Goal: Task Accomplishment & Management: Manage account settings

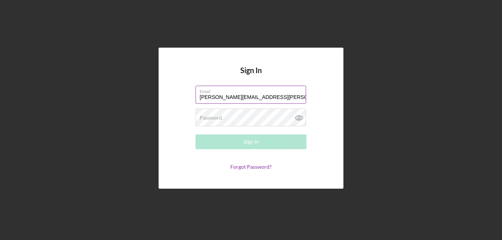
type input "[PERSON_NAME][EMAIL_ADDRESS][PERSON_NAME][DOMAIN_NAME]"
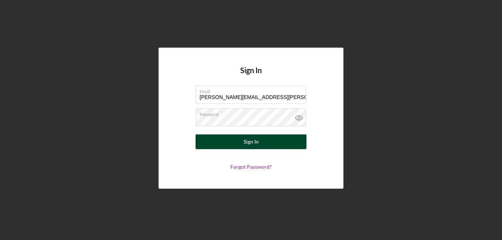
click at [246, 139] on div "Sign In" at bounding box center [251, 142] width 15 height 15
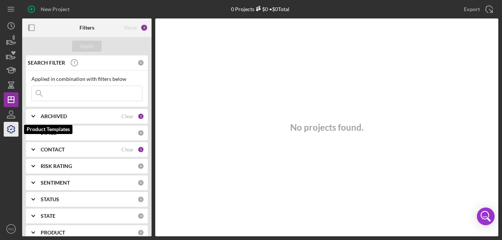
click at [12, 128] on icon "button" at bounding box center [11, 129] width 18 height 18
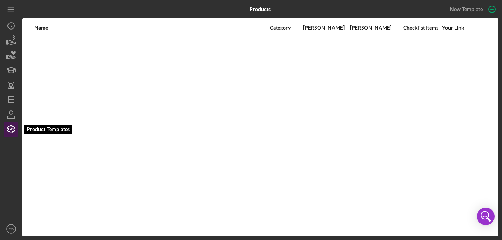
click at [16, 127] on icon "button" at bounding box center [11, 129] width 18 height 18
click at [335, 107] on div "Name Category Min Amount Max Amount Checklist Items Your Link" at bounding box center [260, 127] width 476 height 218
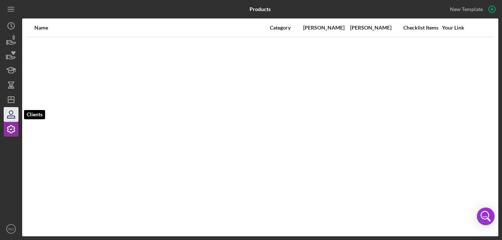
click at [11, 115] on icon "button" at bounding box center [11, 113] width 4 height 4
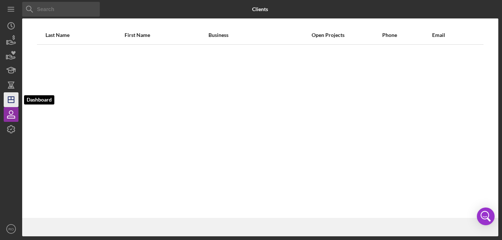
click at [11, 94] on icon "Icon/Dashboard" at bounding box center [11, 100] width 18 height 18
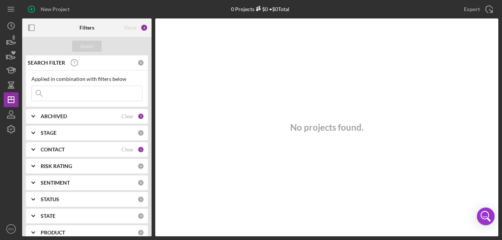
click at [67, 116] on div "ARCHIVED" at bounding box center [81, 116] width 81 height 6
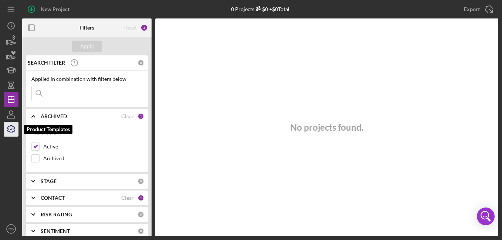
click at [10, 125] on icon "button" at bounding box center [11, 129] width 18 height 18
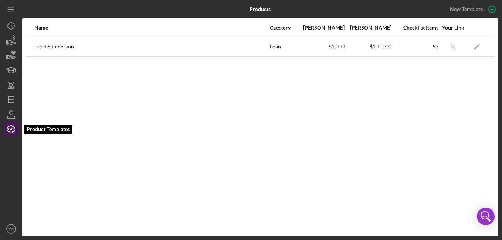
click at [7, 128] on icon "button" at bounding box center [11, 129] width 18 height 18
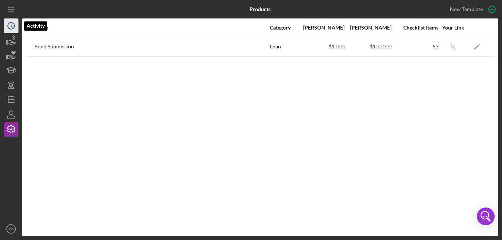
click at [16, 23] on icon "Icon/History" at bounding box center [11, 26] width 18 height 18
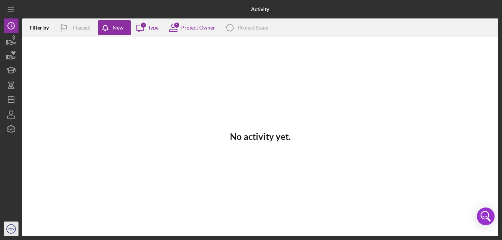
click at [11, 231] on text "RO" at bounding box center [11, 229] width 5 height 4
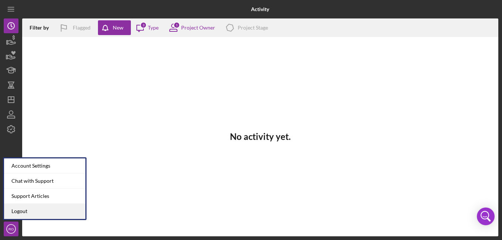
click at [23, 214] on link "Logout" at bounding box center [44, 211] width 81 height 15
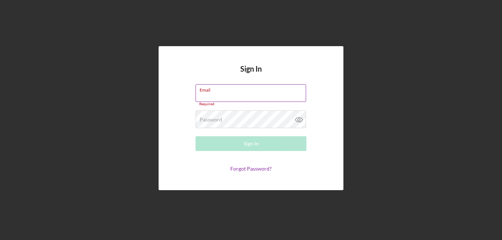
click at [244, 89] on label "Email" at bounding box center [253, 89] width 106 height 8
click at [244, 89] on input "Email" at bounding box center [251, 93] width 111 height 18
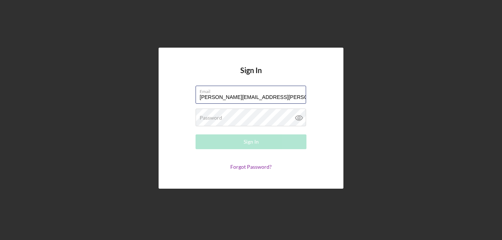
type input "[PERSON_NAME][EMAIL_ADDRESS][PERSON_NAME][DOMAIN_NAME]"
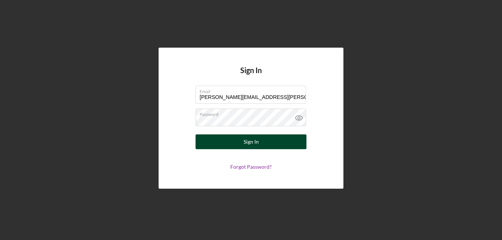
click at [246, 148] on div "Sign In" at bounding box center [251, 142] width 15 height 15
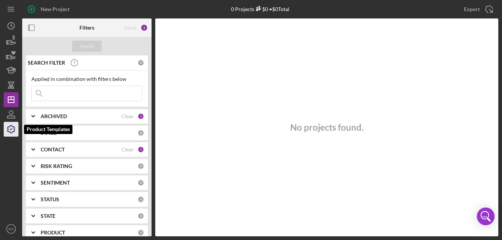
click at [9, 132] on icon "button" at bounding box center [10, 129] width 7 height 7
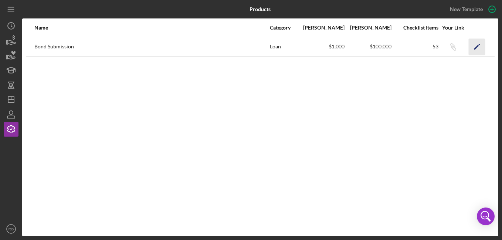
click at [477, 50] on icon "Icon/Edit" at bounding box center [477, 46] width 17 height 17
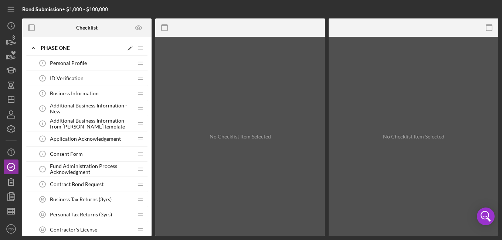
click at [62, 47] on div "Phase One" at bounding box center [82, 48] width 83 height 6
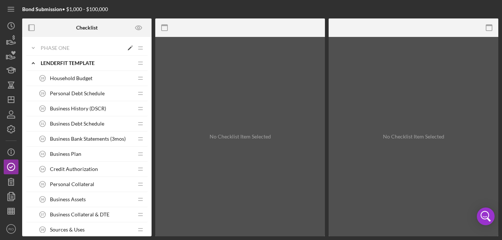
click at [64, 51] on div "Phase One" at bounding box center [82, 48] width 83 height 6
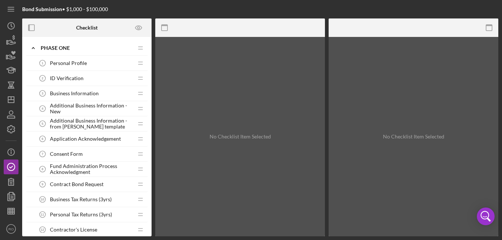
click at [63, 63] on span "Personal Profile" at bounding box center [68, 63] width 37 height 6
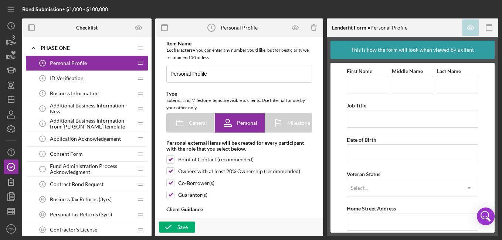
type textarea "<div><strong>Welcome! We're looking forward to working with you.</strong><br><b…"
type textarea "<div>Thanks for knocking out your personal profile within our application platf…"
click at [129, 49] on polygon at bounding box center [130, 49] width 4 height 4
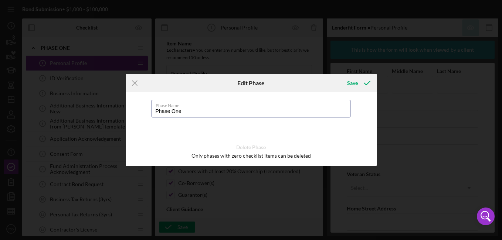
drag, startPoint x: 204, startPoint y: 111, endPoint x: 150, endPoint y: 109, distance: 54.7
click at [150, 109] on div "Phase Name Phase One Delete Phase Only phases with zero checklist items can be …" at bounding box center [251, 129] width 251 height 74
click at [250, 113] on input "Phase One" at bounding box center [251, 109] width 199 height 18
click at [133, 84] on icon "Icon/Menu Close" at bounding box center [135, 83] width 18 height 18
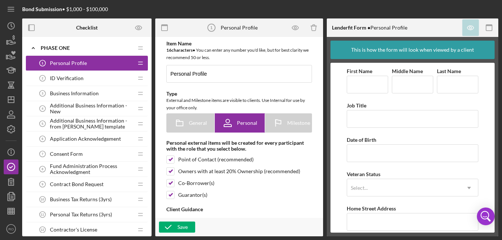
click at [60, 110] on span "Additional Business Information - New" at bounding box center [91, 109] width 83 height 12
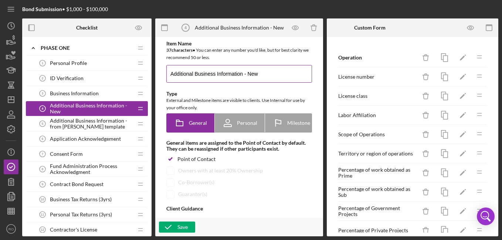
click at [286, 82] on input "Additional Business Information - New" at bounding box center [239, 74] width 146 height 18
click at [105, 63] on div "Personal Profile 1 Personal Profile" at bounding box center [84, 63] width 98 height 15
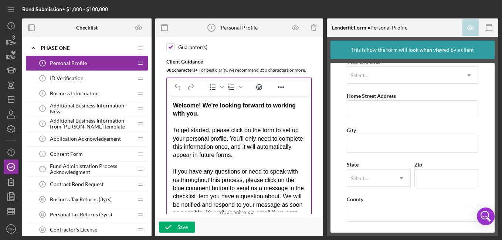
drag, startPoint x: 306, startPoint y: 188, endPoint x: 316, endPoint y: 222, distance: 35.5
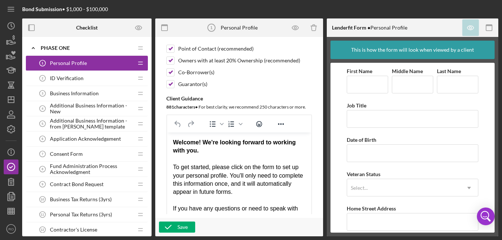
click at [52, 80] on span "ID Verification" at bounding box center [67, 78] width 34 height 6
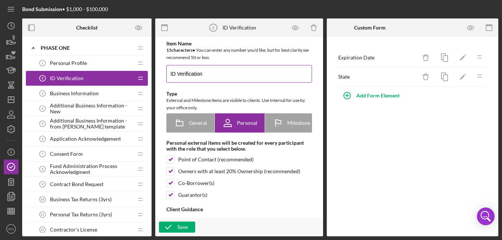
click at [204, 75] on input "ID Verification" at bounding box center [239, 74] width 146 height 18
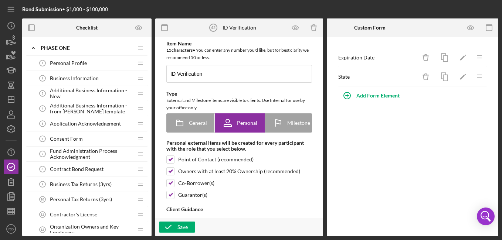
click at [75, 74] on div "Business Information 2 Business Information" at bounding box center [84, 78] width 98 height 15
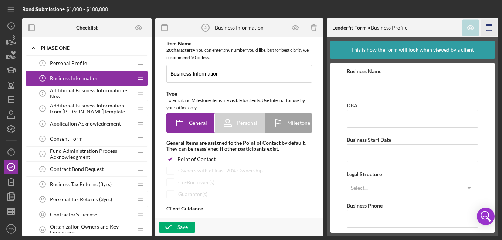
click at [493, 29] on icon "button" at bounding box center [489, 28] width 17 height 17
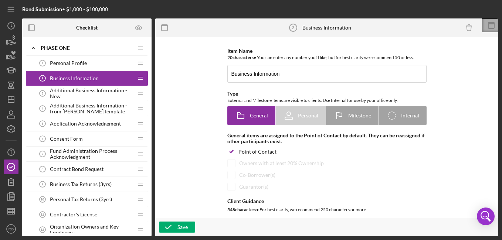
click at [489, 23] on icon at bounding box center [491, 23] width 7 height 2
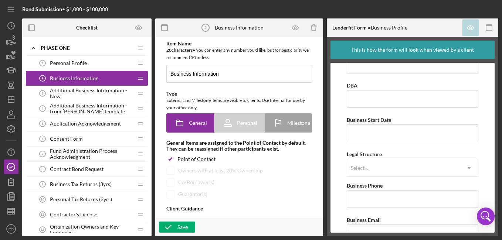
scroll to position [37, 0]
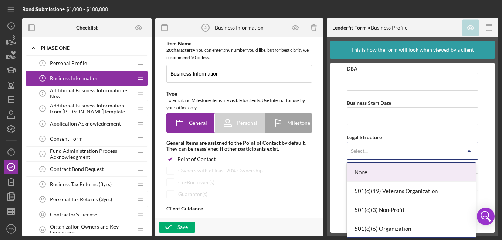
click at [389, 149] on div "Select..." at bounding box center [403, 151] width 113 height 17
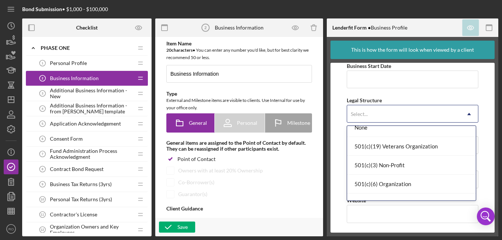
scroll to position [0, 0]
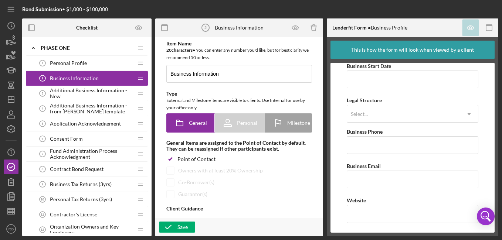
click at [487, 119] on form "Business Name DBA Business Start Date Legal Structure Select... Icon/Dropdown A…" at bounding box center [412, 148] width 164 height 170
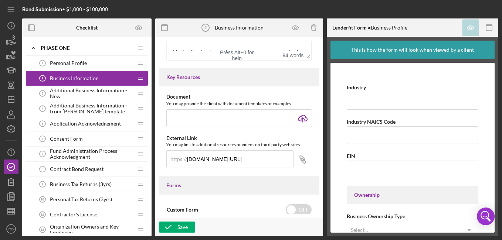
scroll to position [296, 0]
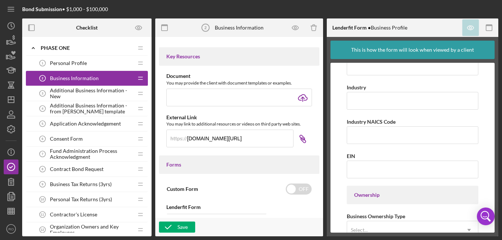
click at [301, 140] on icon at bounding box center [302, 137] width 5 height 5
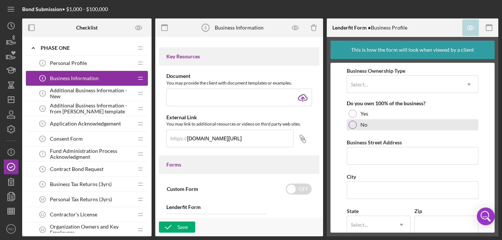
scroll to position [370, 0]
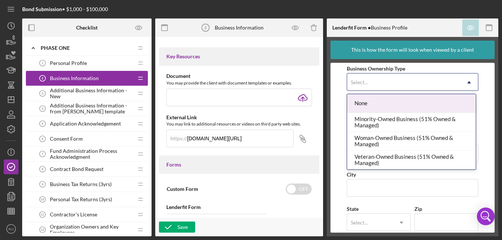
click at [404, 77] on div "Select..." at bounding box center [403, 82] width 113 height 17
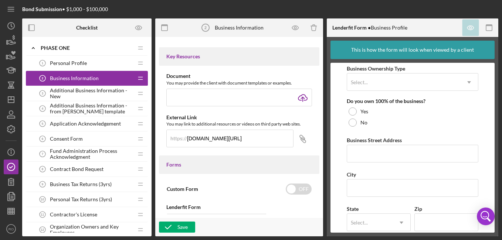
click at [334, 103] on form "Business Name Required DBA Business Start Date Legal Structure Select... Icon/D…" at bounding box center [412, 148] width 164 height 170
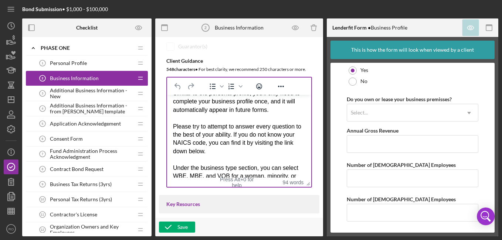
scroll to position [0, 0]
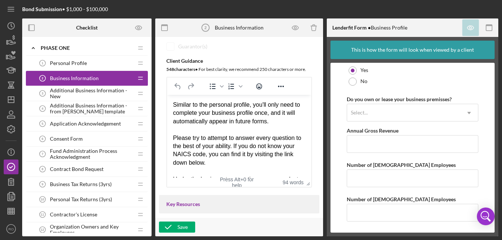
click at [58, 91] on span "Additional Business Information - New" at bounding box center [91, 94] width 83 height 12
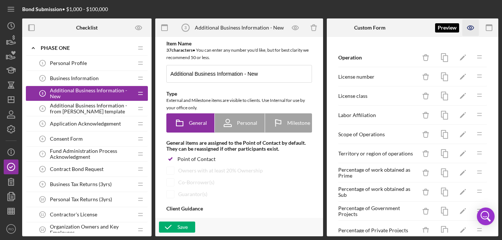
click at [469, 28] on icon "button" at bounding box center [470, 28] width 17 height 17
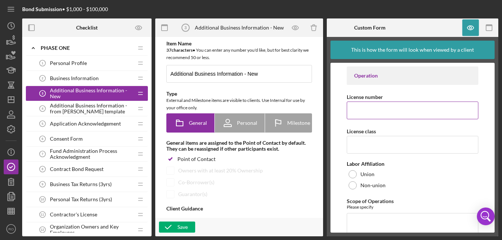
click at [391, 111] on input "License number" at bounding box center [412, 111] width 131 height 18
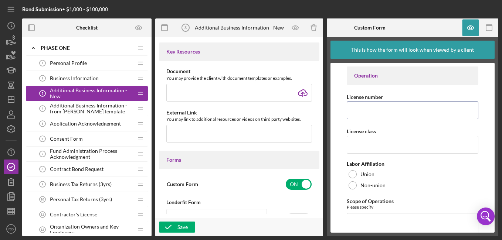
scroll to position [296, 0]
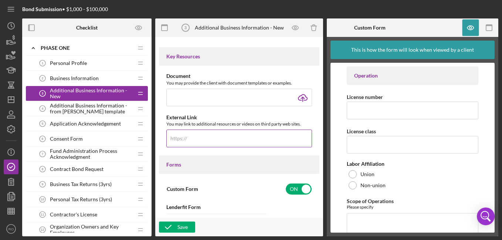
click at [204, 140] on input "text" at bounding box center [239, 139] width 146 height 18
paste input "[DOMAIN_NAME][URL]"
type input "[DOMAIN_NAME][URL]"
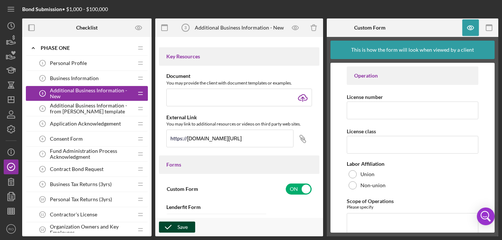
click at [172, 226] on icon "button" at bounding box center [168, 227] width 18 height 18
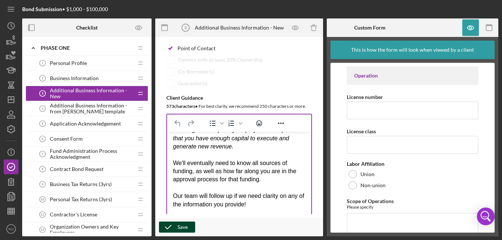
scroll to position [148, 0]
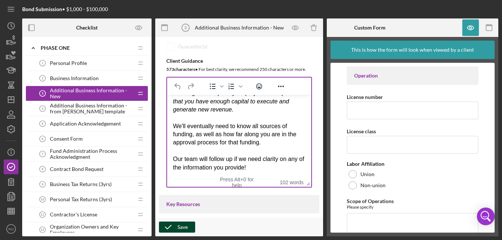
click at [266, 139] on div "We'll eventually need to know all sources of funding, as well as how far along …" at bounding box center [239, 134] width 132 height 25
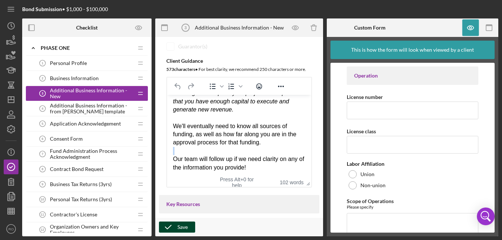
click at [266, 139] on div "We'll eventually need to know all sources of funding, as well as how far along …" at bounding box center [239, 134] width 132 height 25
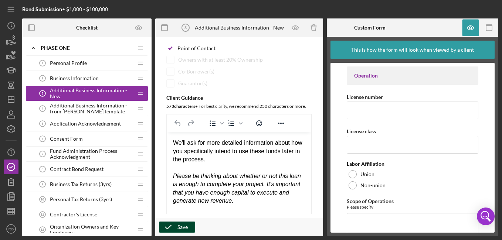
scroll to position [0, 0]
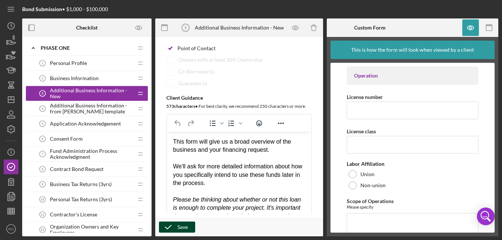
drag, startPoint x: 317, startPoint y: 90, endPoint x: 317, endPoint y: 101, distance: 10.4
click at [317, 101] on div "Item Name 37 character s • You can enter any number you'd like, but for best cl…" at bounding box center [239, 77] width 160 height 295
drag, startPoint x: 319, startPoint y: 93, endPoint x: 318, endPoint y: 102, distance: 9.4
click at [318, 102] on div "Item Name 37 character s • You can enter any number you'd like, but for best cl…" at bounding box center [239, 137] width 168 height 200
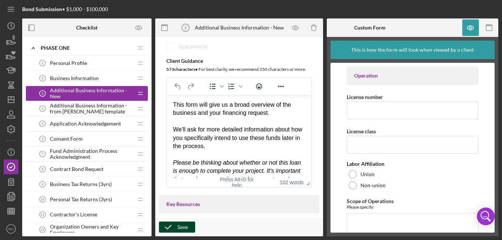
scroll to position [185, 0]
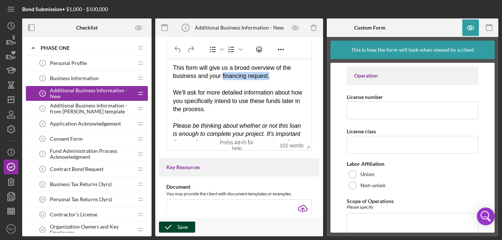
drag, startPoint x: 274, startPoint y: 77, endPoint x: 222, endPoint y: 78, distance: 52.5
click at [222, 78] on div "This form will give us a broad overview of the business and your financing requ…" at bounding box center [239, 72] width 132 height 17
drag, startPoint x: 245, startPoint y: 109, endPoint x: 171, endPoint y: 96, distance: 75.4
click at [171, 96] on html "This form will give us a broad overview of the business. We'll ask for more det…" at bounding box center [239, 138] width 144 height 161
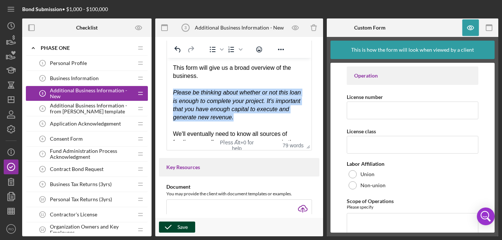
drag, startPoint x: 265, startPoint y: 119, endPoint x: 172, endPoint y: 93, distance: 97.0
click at [172, 93] on html "This form will give us a broad overview of the business. Please be thinking abo…" at bounding box center [239, 122] width 144 height 128
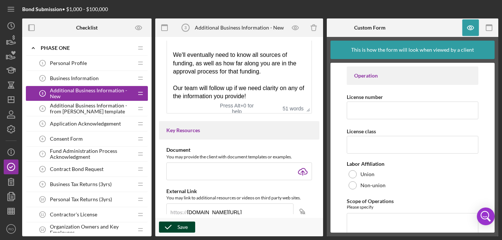
scroll to position [0, 0]
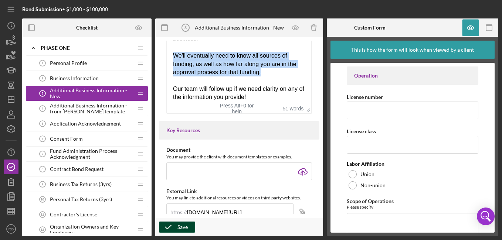
drag, startPoint x: 274, startPoint y: 70, endPoint x: 172, endPoint y: 59, distance: 103.4
click at [172, 59] on html "This form will give us a broad overview of the business. We'll eventually need …" at bounding box center [239, 64] width 144 height 87
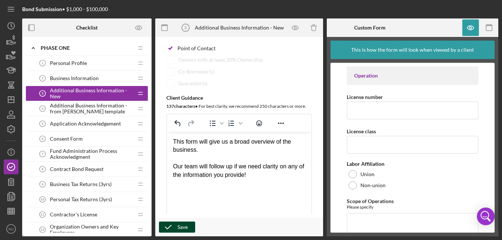
click at [183, 227] on div "Save" at bounding box center [182, 227] width 10 height 11
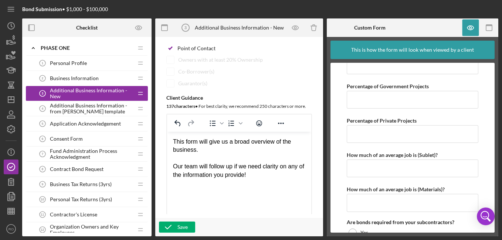
scroll to position [296, 0]
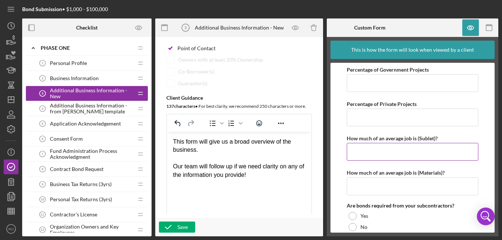
click at [427, 138] on label "How much of an average job is (Sublet)?" at bounding box center [392, 138] width 91 height 6
click at [427, 143] on input "How much of an average job is (Sublet)?" at bounding box center [412, 152] width 131 height 18
click at [472, 28] on icon "button" at bounding box center [470, 28] width 17 height 17
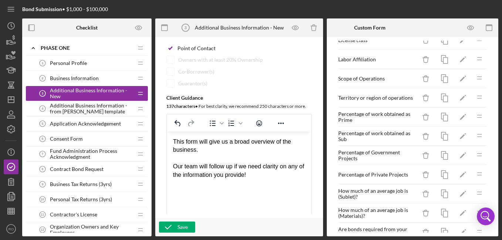
scroll to position [74, 0]
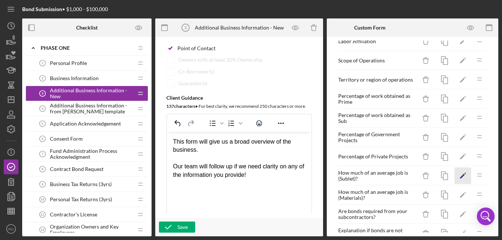
click at [459, 176] on icon "Icon/Edit" at bounding box center [463, 176] width 17 height 17
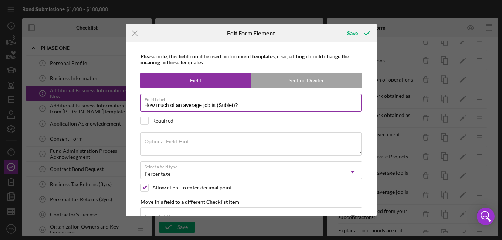
drag, startPoint x: 234, startPoint y: 106, endPoint x: 228, endPoint y: 106, distance: 6.3
click at [228, 106] on input "How much of an average job is (Sublet)?" at bounding box center [250, 103] width 221 height 18
click at [232, 106] on input "How much of an average job is (Sublet)?" at bounding box center [250, 103] width 221 height 18
drag, startPoint x: 233, startPoint y: 106, endPoint x: 219, endPoint y: 106, distance: 14.1
click at [219, 106] on input "How much of an average job is (Sublet)?" at bounding box center [250, 103] width 221 height 18
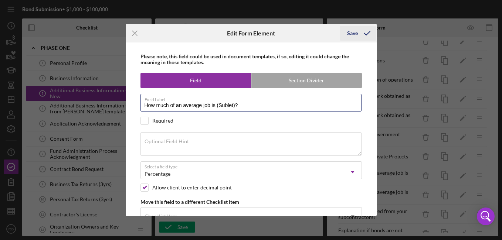
type input "How much of an average job is (Sublet)?"
click at [361, 33] on icon "submit" at bounding box center [367, 33] width 18 height 18
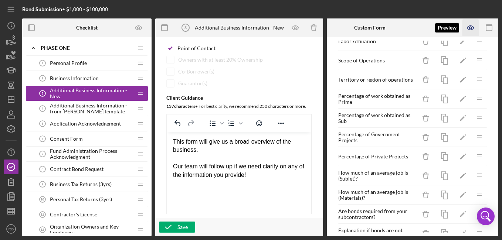
click at [471, 23] on icon "button" at bounding box center [470, 28] width 17 height 17
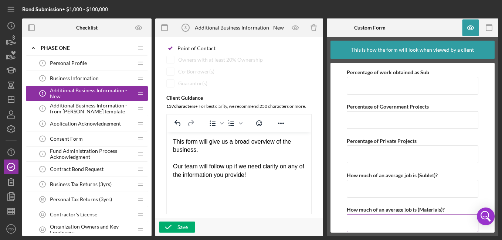
scroll to position [296, 0]
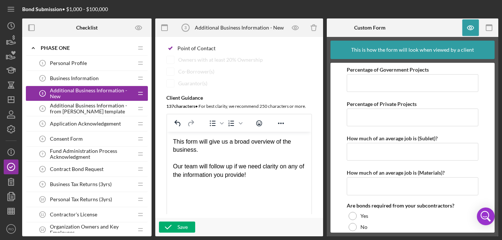
click at [341, 152] on form "Operation License number License class Labor Affiliation Union Non-union Scope …" at bounding box center [412, 148] width 164 height 170
click at [12, 193] on icon "button" at bounding box center [11, 196] width 18 height 18
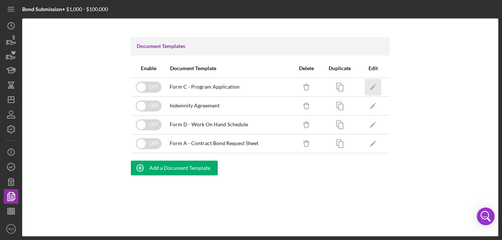
click at [376, 87] on icon "Icon/Edit" at bounding box center [373, 87] width 17 height 17
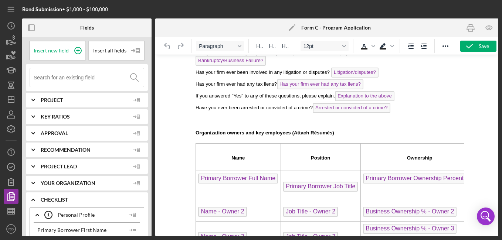
scroll to position [591, 0]
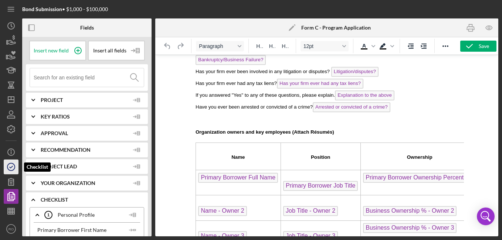
click at [12, 164] on circle "button" at bounding box center [10, 166] width 7 height 7
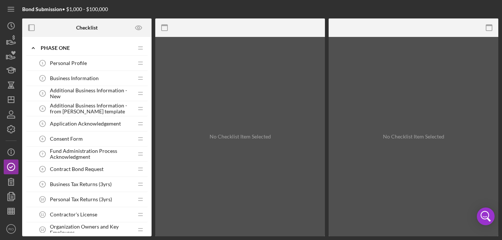
click at [65, 107] on span "Additional Business Information - from [PERSON_NAME] template" at bounding box center [91, 109] width 83 height 12
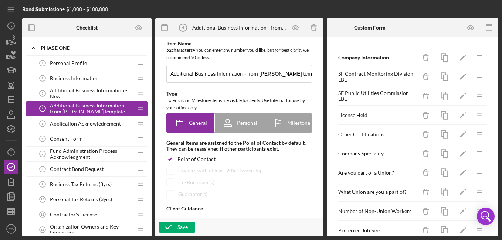
click at [66, 89] on span "Additional Business Information - New" at bounding box center [91, 94] width 83 height 12
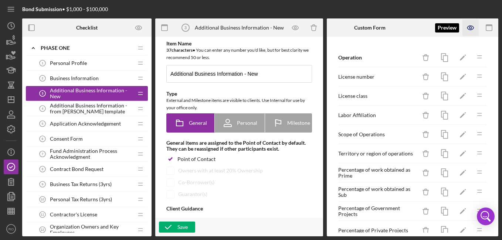
click at [467, 28] on icon "button" at bounding box center [470, 28] width 17 height 17
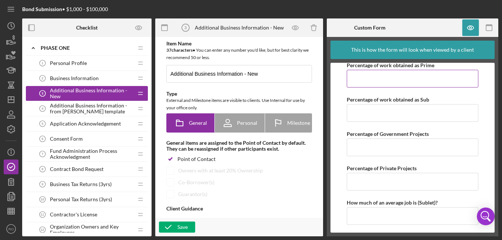
scroll to position [222, 0]
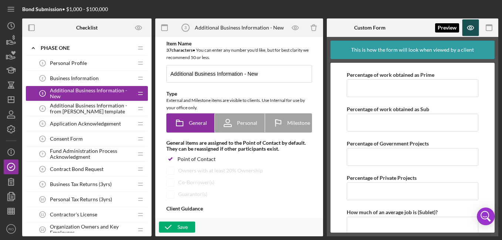
click at [470, 29] on icon "button" at bounding box center [470, 28] width 2 height 2
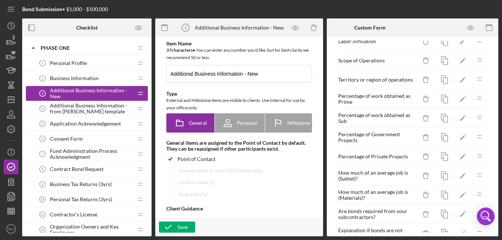
scroll to position [37, 0]
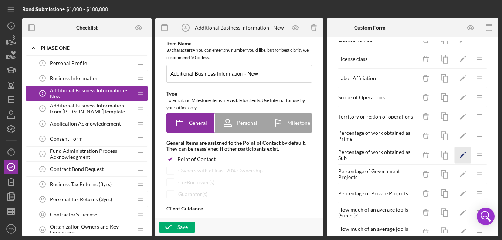
click at [459, 155] on icon "Icon/Edit" at bounding box center [463, 155] width 17 height 17
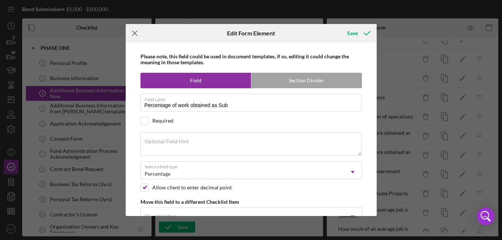
click at [135, 35] on icon "Icon/Menu Close" at bounding box center [135, 33] width 18 height 18
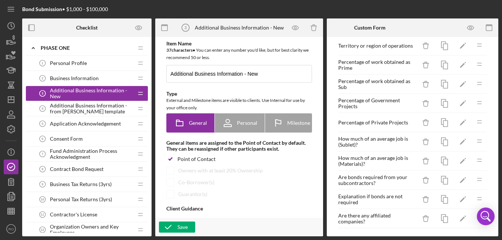
scroll to position [111, 0]
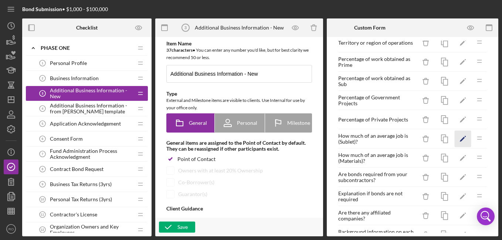
click at [456, 138] on icon "Icon/Edit" at bounding box center [463, 139] width 17 height 17
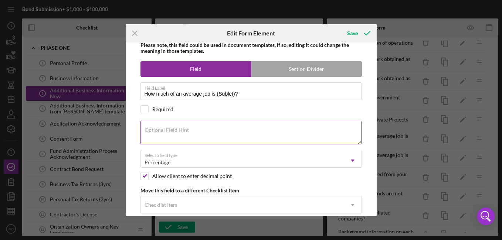
scroll to position [0, 0]
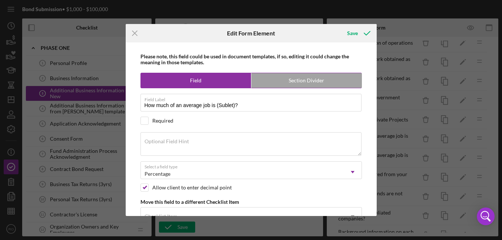
click at [216, 79] on label "Field" at bounding box center [196, 80] width 111 height 15
click at [281, 111] on input "How much of an average job is (Sublet)?" at bounding box center [250, 103] width 221 height 18
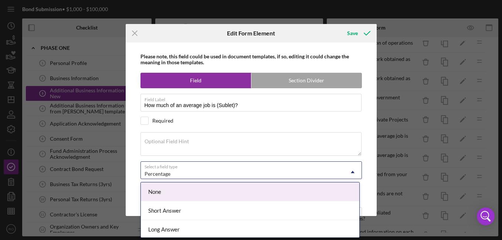
click at [218, 170] on div "Percentage" at bounding box center [242, 174] width 203 height 17
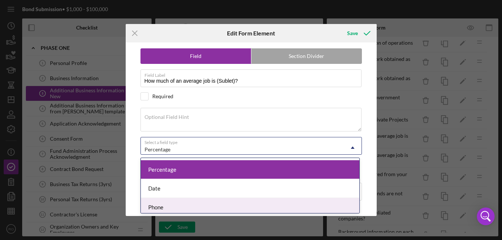
scroll to position [133, 0]
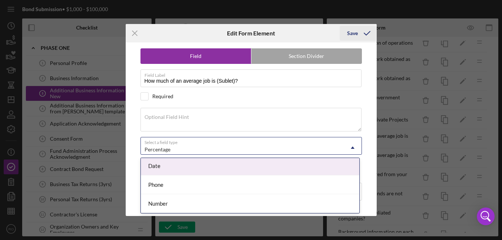
click at [360, 37] on icon "submit" at bounding box center [367, 33] width 18 height 18
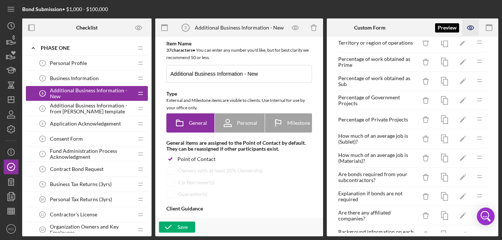
click at [470, 27] on icon "button" at bounding box center [470, 28] width 2 height 2
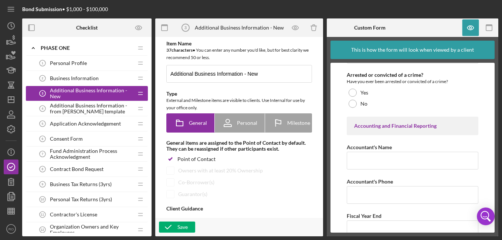
scroll to position [1368, 0]
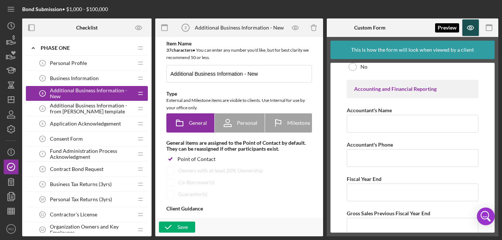
click at [468, 27] on icon "button" at bounding box center [470, 28] width 6 height 4
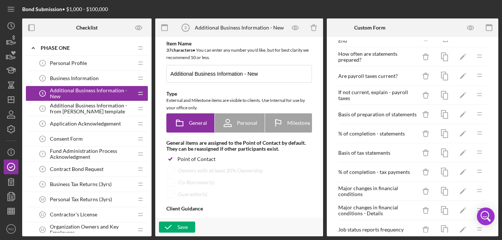
scroll to position [707, 0]
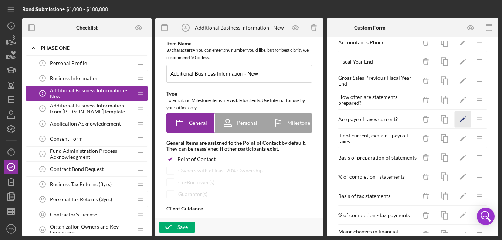
click at [459, 119] on icon "Icon/Edit" at bounding box center [463, 119] width 17 height 17
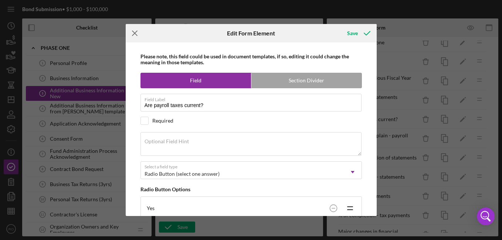
click at [133, 34] on line at bounding box center [134, 33] width 5 height 5
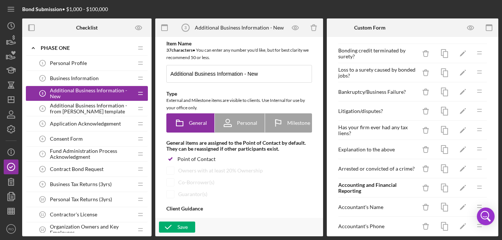
scroll to position [522, 0]
click at [457, 92] on icon "Icon/Edit" at bounding box center [463, 93] width 17 height 17
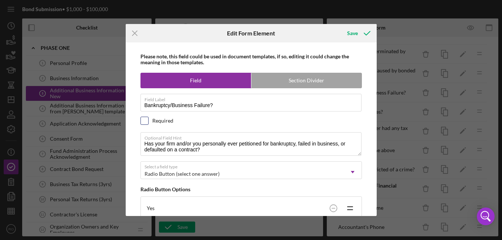
click at [146, 121] on input "checkbox" at bounding box center [144, 120] width 7 height 7
checkbox input "true"
click at [364, 35] on icon "submit" at bounding box center [367, 33] width 18 height 18
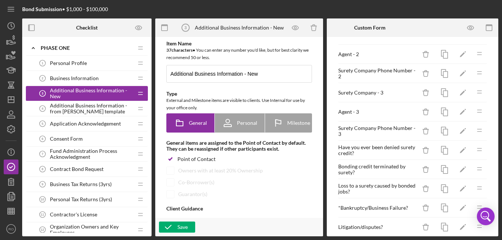
scroll to position [411, 0]
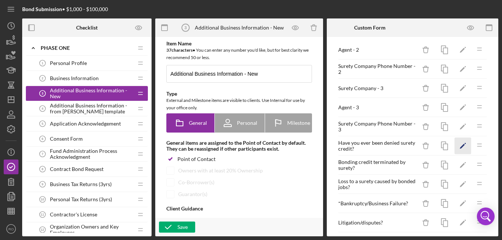
click at [460, 146] on polygon "button" at bounding box center [462, 146] width 5 height 5
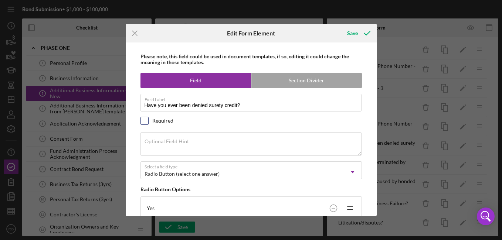
click at [144, 121] on input "checkbox" at bounding box center [144, 120] width 7 height 7
checkbox input "true"
click at [368, 34] on icon "submit" at bounding box center [367, 33] width 18 height 18
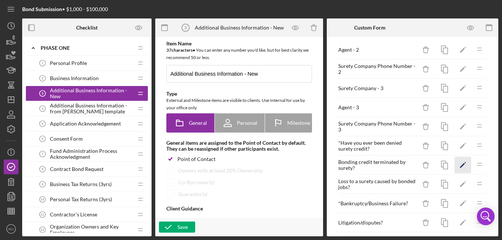
click at [456, 164] on icon "Icon/Edit" at bounding box center [463, 165] width 17 height 17
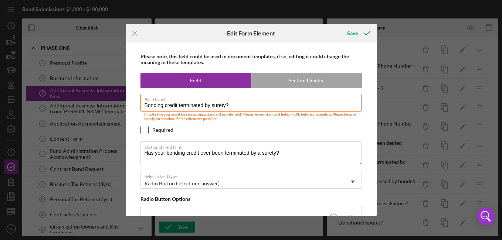
click at [145, 130] on input "checkbox" at bounding box center [144, 129] width 7 height 7
checkbox input "true"
click at [361, 32] on icon "submit" at bounding box center [367, 33] width 18 height 18
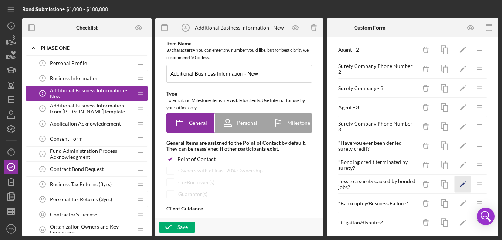
click at [459, 184] on icon "Icon/Edit" at bounding box center [463, 184] width 17 height 17
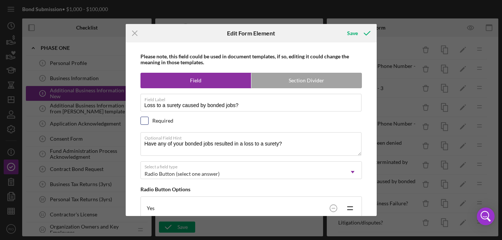
click at [142, 121] on input "checkbox" at bounding box center [144, 120] width 7 height 7
checkbox input "true"
click at [354, 34] on div "Save" at bounding box center [352, 33] width 11 height 15
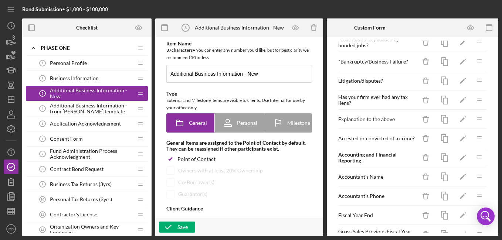
scroll to position [557, 0]
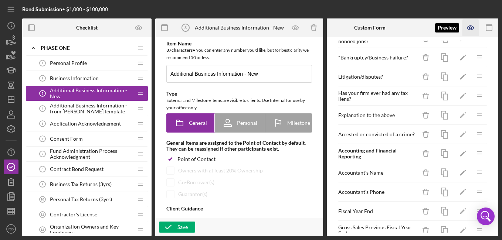
click at [466, 30] on icon "button" at bounding box center [470, 28] width 17 height 17
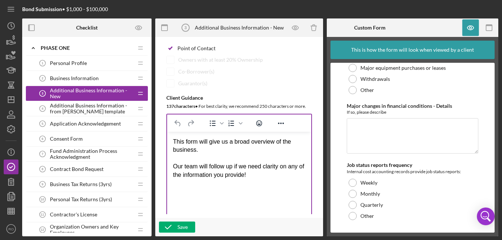
scroll to position [0, 0]
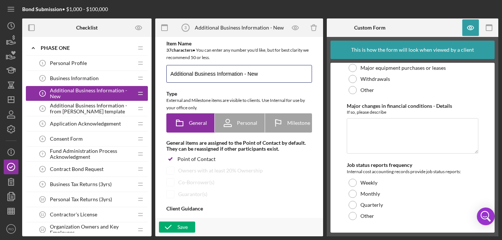
drag, startPoint x: 268, startPoint y: 74, endPoint x: 147, endPoint y: 75, distance: 120.5
click at [147, 75] on div "Checklist Icon/Expander Phase One Icon/Edit Icon/Drag Personal Profile 1 Person…" at bounding box center [260, 127] width 476 height 218
type input "Surety Bond Program Application"
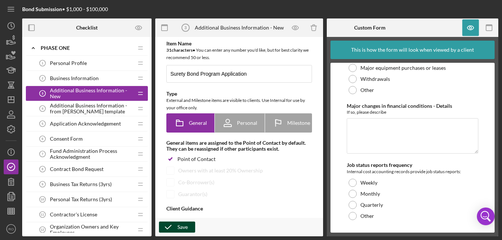
click at [182, 228] on div "Save" at bounding box center [182, 227] width 10 height 11
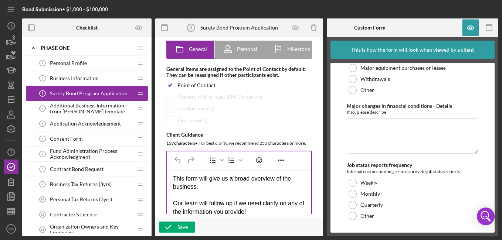
scroll to position [111, 0]
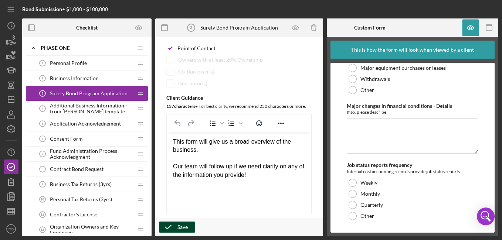
click at [177, 226] on div "Save" at bounding box center [182, 227] width 10 height 11
click at [74, 107] on span "Additional Business Information - from [PERSON_NAME] template" at bounding box center [91, 109] width 83 height 12
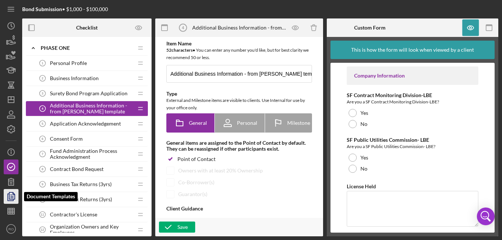
click at [14, 197] on polygon "button" at bounding box center [12, 196] width 6 height 7
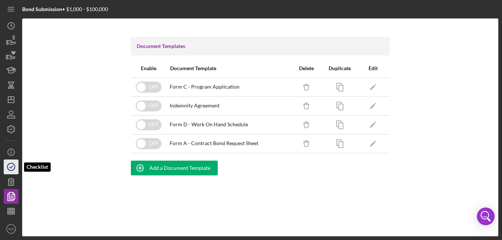
click at [7, 166] on icon "button" at bounding box center [11, 167] width 18 height 18
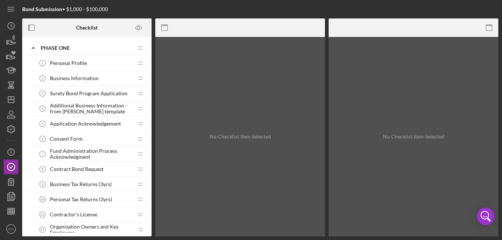
click at [69, 112] on span "Additional Business Information - from [PERSON_NAME] template" at bounding box center [91, 109] width 83 height 12
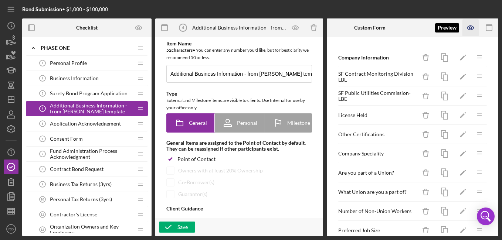
click at [471, 27] on icon "button" at bounding box center [470, 28] width 2 height 2
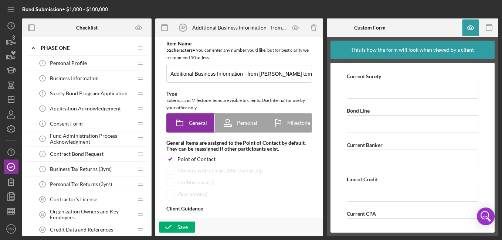
click at [71, 91] on span "Surety Bond Program Application" at bounding box center [89, 94] width 78 height 6
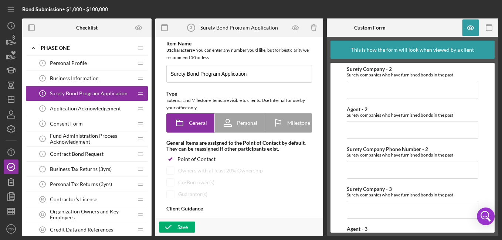
click at [481, 115] on form "Operation License number License class Labor Affiliation Union Non-union Scope …" at bounding box center [412, 148] width 164 height 170
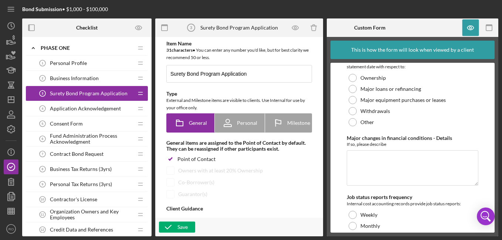
scroll to position [1935, 0]
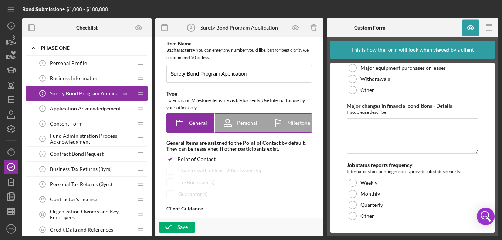
drag, startPoint x: 71, startPoint y: 106, endPoint x: 234, endPoint y: 115, distance: 162.5
click at [234, 115] on div "Checklist Icon/Expander Phase One Icon/Edit Icon/Drag Personal Profile 1 Person…" at bounding box center [260, 127] width 476 height 218
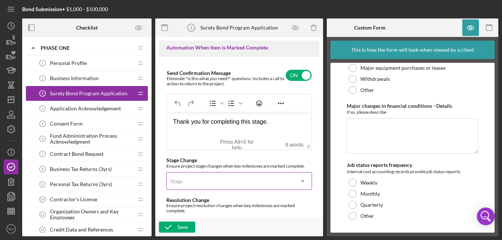
scroll to position [518, 0]
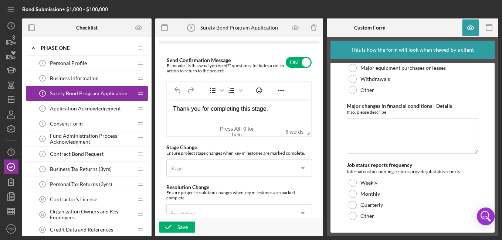
click at [92, 109] on span "Application Acknowledgement" at bounding box center [85, 109] width 71 height 6
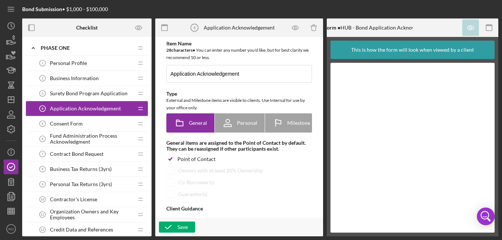
click at [96, 94] on span "Surety Bond Program Application" at bounding box center [89, 94] width 78 height 6
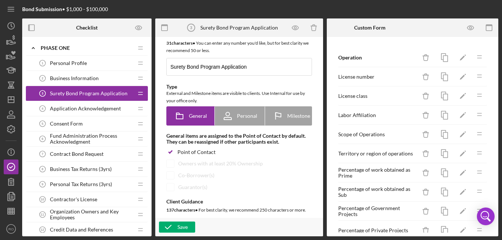
scroll to position [11, 0]
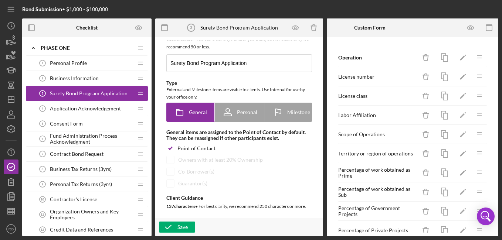
click at [82, 112] on span "Application Acknowledgement" at bounding box center [85, 109] width 71 height 6
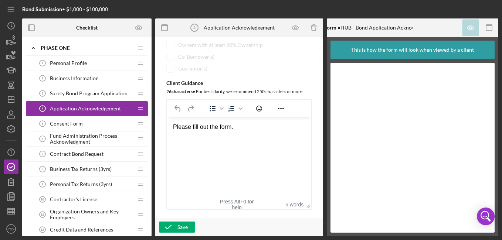
scroll to position [148, 0]
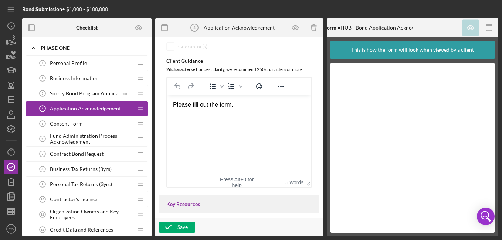
drag, startPoint x: 241, startPoint y: 107, endPoint x: 168, endPoint y: 107, distance: 72.8
click at [168, 107] on html "Please fill out the form." at bounding box center [239, 105] width 144 height 20
click at [70, 92] on span "Surety Bond Program Application" at bounding box center [89, 94] width 78 height 6
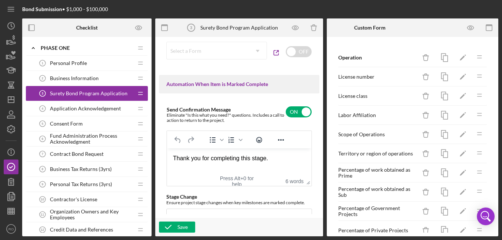
scroll to position [481, 0]
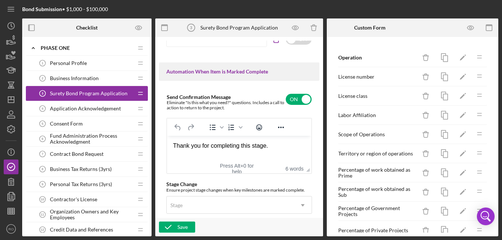
click at [285, 150] on html "Thank you for completing this stage." at bounding box center [239, 146] width 144 height 20
drag, startPoint x: 282, startPoint y: 148, endPoint x: 253, endPoint y: 148, distance: 28.8
click at [253, 148] on div "Thank you for completing this stage." at bounding box center [239, 146] width 132 height 8
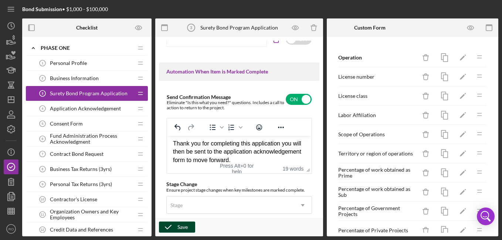
click at [179, 229] on div "Save" at bounding box center [182, 227] width 10 height 11
click at [98, 109] on span "Application Acknowledgement" at bounding box center [85, 109] width 71 height 6
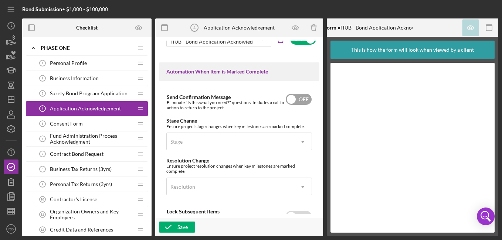
scroll to position [518, 0]
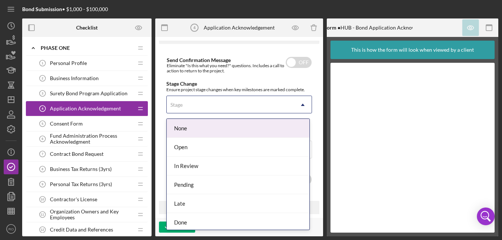
click at [255, 106] on div "Stage" at bounding box center [230, 104] width 127 height 17
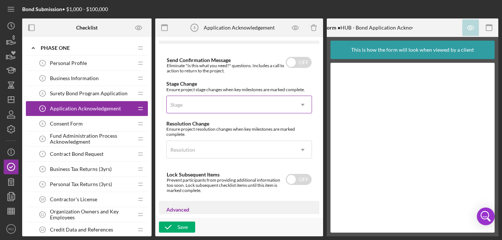
click at [255, 106] on div "Stage" at bounding box center [230, 104] width 127 height 17
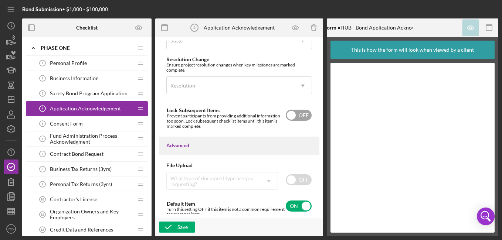
scroll to position [587, 0]
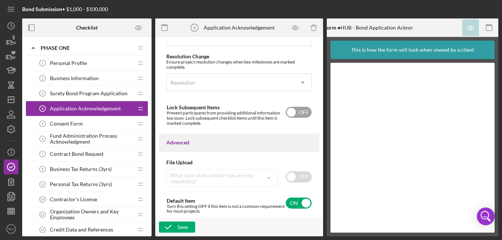
click at [286, 115] on input "checkbox" at bounding box center [299, 112] width 26 height 11
click at [187, 226] on div "Save" at bounding box center [182, 227] width 10 height 11
click at [304, 114] on input "checkbox" at bounding box center [299, 112] width 26 height 11
checkbox input "false"
click at [176, 232] on icon "button" at bounding box center [168, 227] width 18 height 18
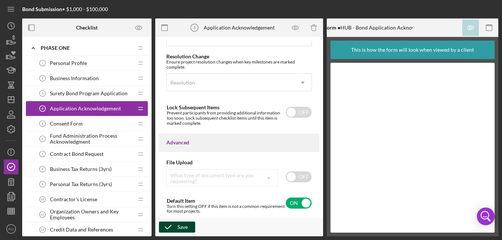
click at [185, 229] on div "Save" at bounding box center [182, 227] width 10 height 11
click at [68, 126] on span "Consent Form" at bounding box center [66, 124] width 33 height 6
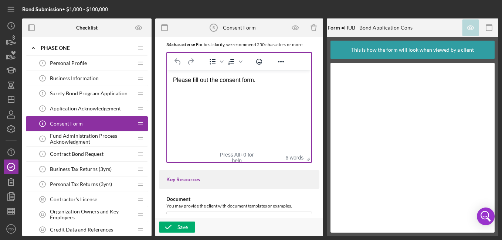
scroll to position [185, 0]
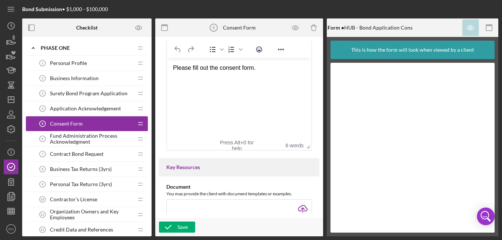
click at [115, 108] on span "Application Acknowledgement" at bounding box center [85, 109] width 71 height 6
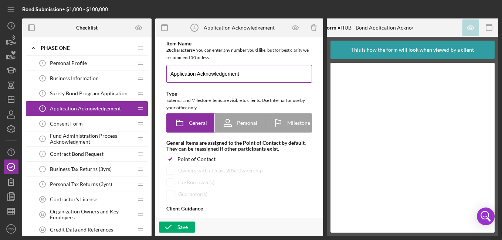
click at [220, 72] on input "Application Acknowledgement" at bounding box center [239, 74] width 146 height 18
click at [169, 76] on input "Application Acknowledgement" at bounding box center [239, 74] width 146 height 18
type input "Surety Bond Program Application Acknowledgement"
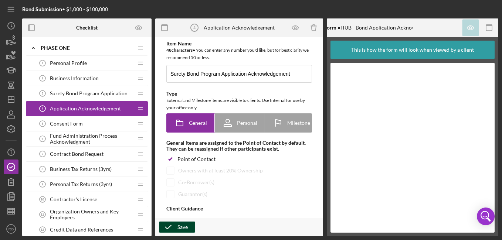
click at [176, 224] on icon "button" at bounding box center [168, 227] width 18 height 18
click at [77, 121] on span "Consent Form" at bounding box center [66, 124] width 33 height 6
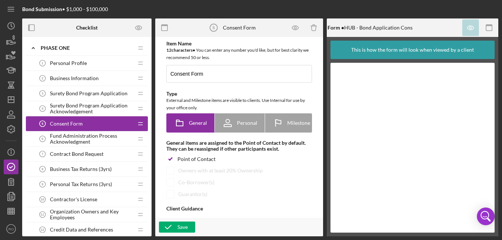
click at [77, 122] on span "Consent Form" at bounding box center [66, 124] width 33 height 6
click at [10, 196] on polygon "button" at bounding box center [12, 196] width 6 height 7
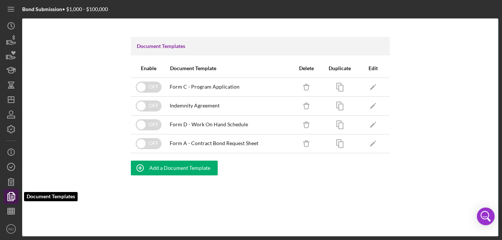
click at [11, 199] on polygon "button" at bounding box center [12, 196] width 6 height 7
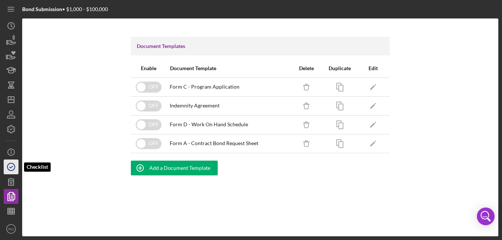
click at [15, 166] on icon "button" at bounding box center [11, 167] width 18 height 18
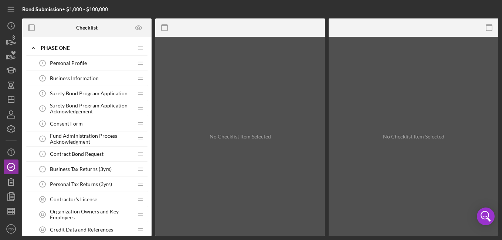
click at [68, 123] on span "Consent Form" at bounding box center [66, 124] width 33 height 6
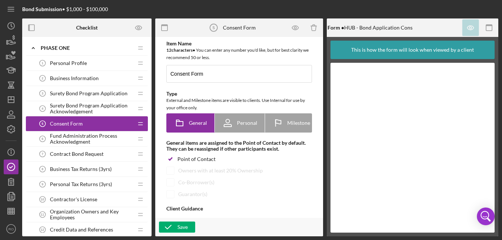
click at [76, 142] on span "Fund Administration Process Acknowledgment" at bounding box center [91, 139] width 83 height 12
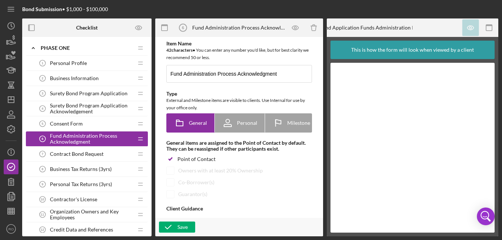
click at [63, 143] on span "Fund Administration Process Acknowledgment" at bounding box center [91, 139] width 83 height 12
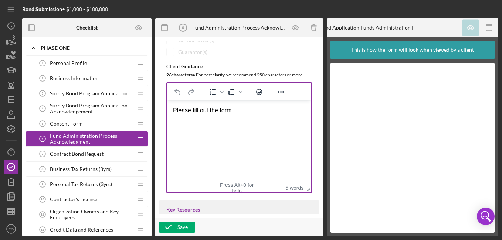
scroll to position [148, 0]
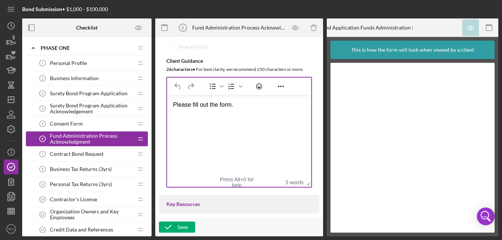
click at [210, 109] on html "Please fill out the form." at bounding box center [239, 105] width 144 height 20
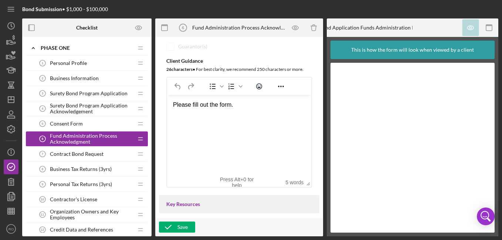
drag, startPoint x: 242, startPoint y: 105, endPoint x: 173, endPoint y: 106, distance: 68.4
click at [173, 106] on div "Please fill out the form." at bounding box center [239, 105] width 132 height 8
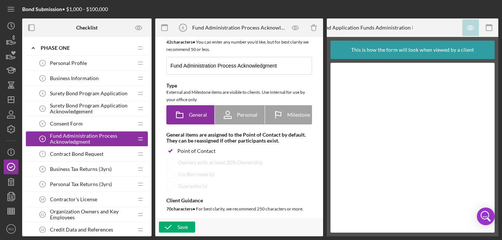
scroll to position [0, 0]
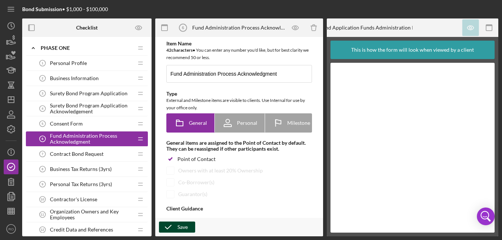
click at [181, 226] on div "Save" at bounding box center [182, 227] width 10 height 11
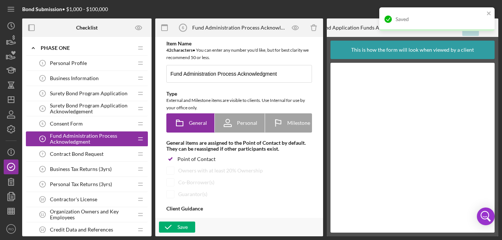
click at [75, 125] on span "Consent Form" at bounding box center [66, 124] width 33 height 6
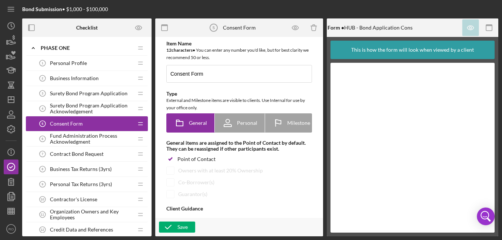
click at [93, 140] on span "Fund Administration Process Acknowledgment" at bounding box center [91, 139] width 83 height 12
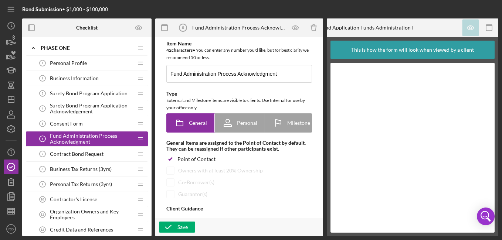
click at [71, 94] on span "Surety Bond Program Application" at bounding box center [89, 94] width 78 height 6
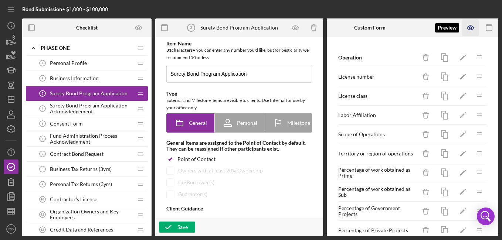
click at [469, 32] on icon "button" at bounding box center [470, 28] width 17 height 17
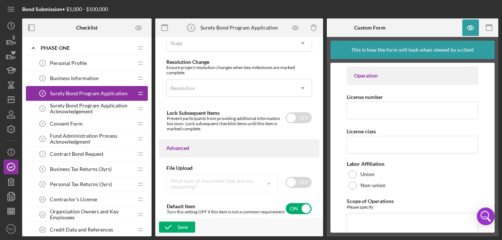
scroll to position [651, 0]
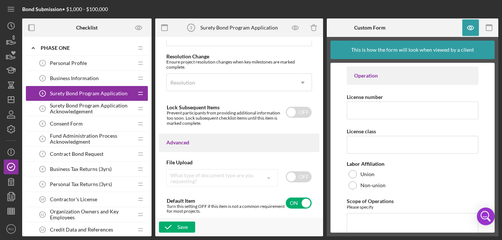
click at [290, 176] on input "checkbox" at bounding box center [299, 177] width 26 height 11
checkbox input "true"
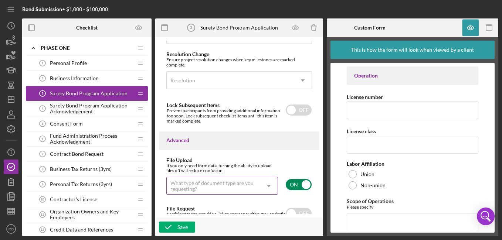
click at [224, 189] on div "What type of document type are you requesting?" at bounding box center [213, 186] width 86 height 12
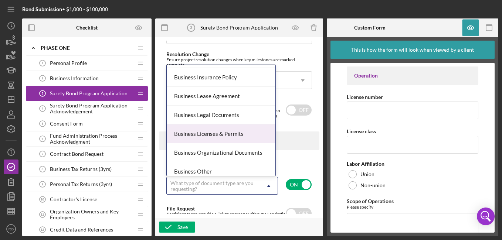
scroll to position [185, 0]
click at [239, 134] on div "Business Other" at bounding box center [221, 134] width 109 height 19
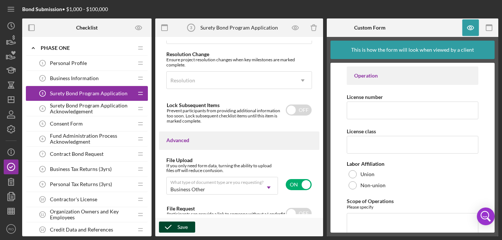
click at [167, 225] on icon "button" at bounding box center [168, 227] width 18 height 18
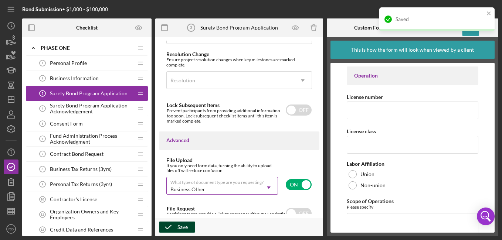
scroll to position [688, 0]
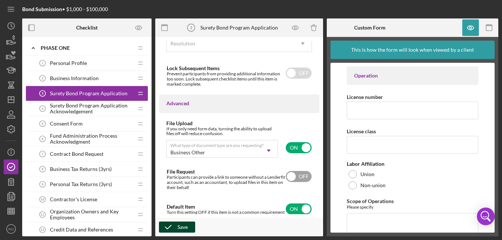
click at [291, 180] on input "checkbox" at bounding box center [299, 176] width 26 height 11
checkbox input "true"
click at [178, 224] on div "Save" at bounding box center [182, 227] width 10 height 11
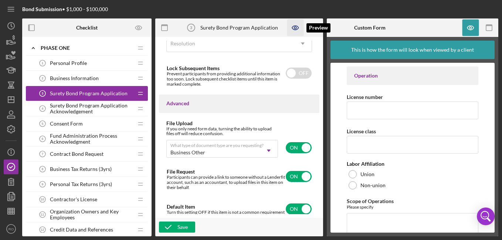
click at [295, 29] on icon "button" at bounding box center [295, 28] width 2 height 2
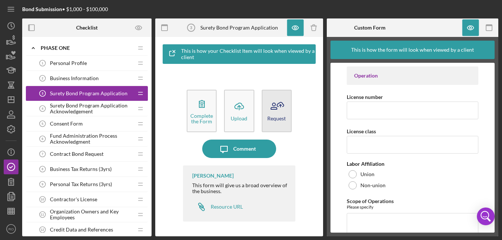
click at [285, 119] on div "Request" at bounding box center [276, 119] width 18 height 6
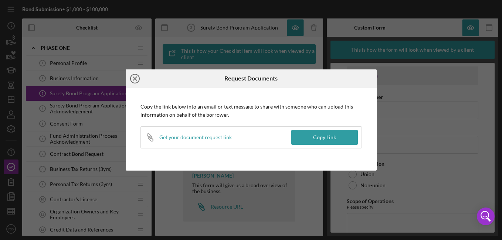
click at [133, 78] on icon "Icon/Close" at bounding box center [135, 78] width 18 height 18
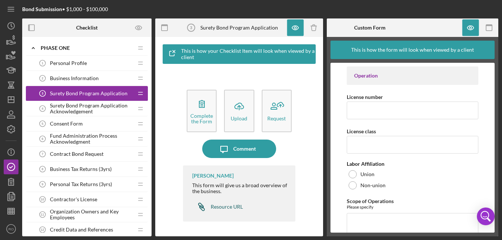
click at [230, 207] on div "Resource URL" at bounding box center [227, 207] width 32 height 6
click at [293, 27] on icon "button" at bounding box center [295, 28] width 6 height 4
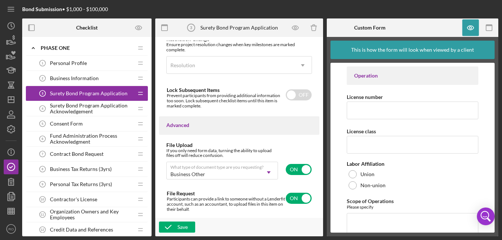
scroll to position [696, 0]
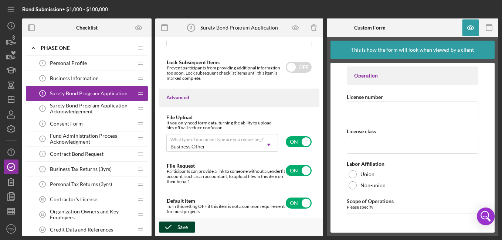
click at [173, 228] on icon "button" at bounding box center [168, 227] width 18 height 18
click at [77, 143] on span "Fund Administration Process Acknowledgment" at bounding box center [91, 139] width 83 height 12
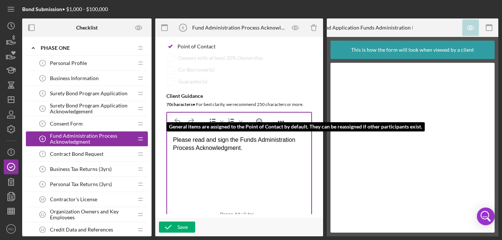
scroll to position [148, 0]
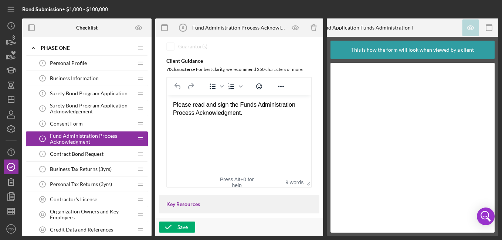
click at [76, 155] on span "Contract Bond Request" at bounding box center [77, 154] width 54 height 6
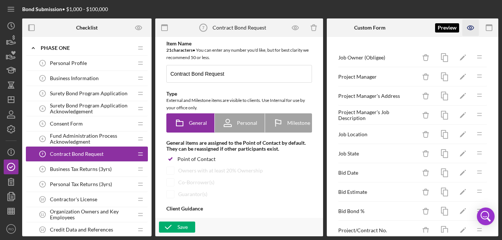
click at [473, 26] on icon "button" at bounding box center [470, 28] width 17 height 17
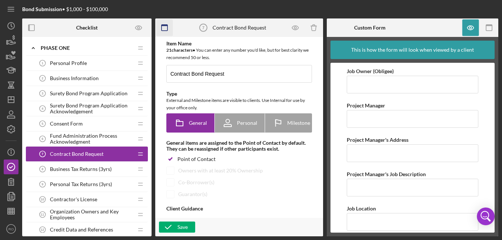
click at [164, 28] on icon "button" at bounding box center [164, 28] width 17 height 17
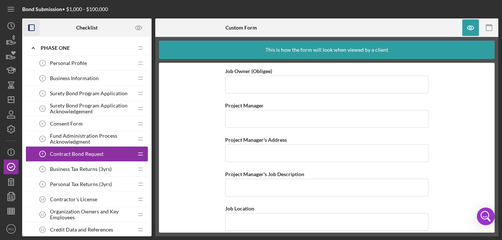
click at [28, 26] on rect "button" at bounding box center [28, 28] width 1 height 6
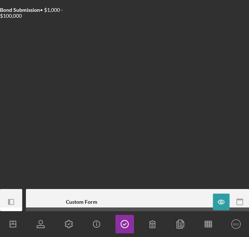
click at [162, 200] on div at bounding box center [194, 202] width 112 height 18
click at [4, 200] on icon "Icon/Panel Side Expand" at bounding box center [11, 202] width 17 height 17
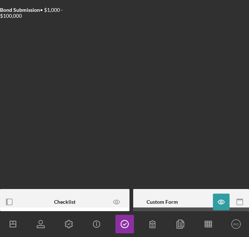
click at [220, 203] on icon "button" at bounding box center [221, 202] width 17 height 17
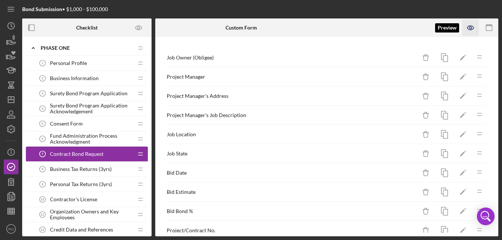
click at [469, 32] on icon "button" at bounding box center [470, 28] width 17 height 17
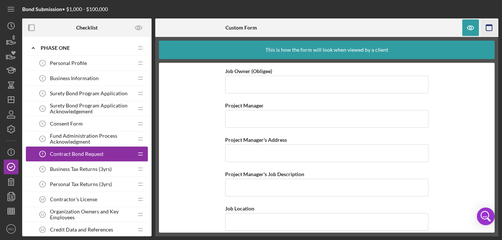
click at [486, 30] on icon "button" at bounding box center [489, 28] width 17 height 17
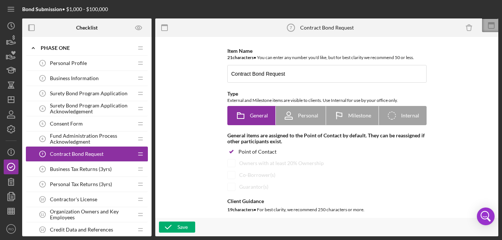
click at [495, 25] on icon at bounding box center [491, 25] width 18 height 18
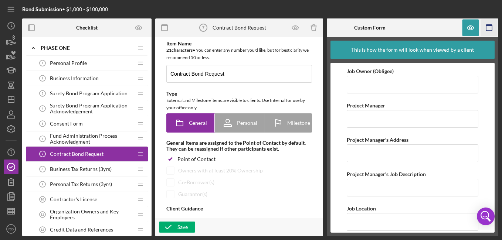
click at [492, 26] on rect "button" at bounding box center [489, 28] width 6 height 6
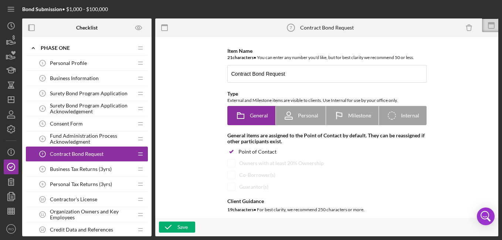
click at [492, 26] on icon at bounding box center [491, 25] width 18 height 18
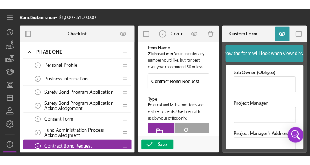
scroll to position [37, 0]
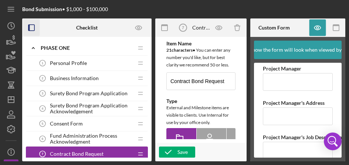
click at [33, 27] on icon "button" at bounding box center [31, 28] width 17 height 17
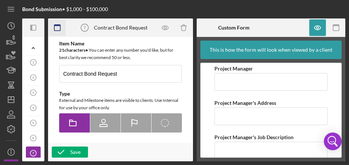
click at [56, 29] on icon "button" at bounding box center [57, 28] width 17 height 17
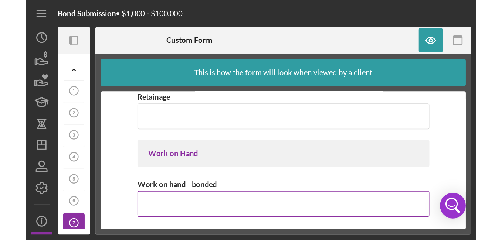
scroll to position [1120, 0]
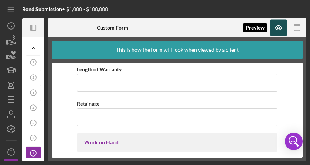
click at [278, 32] on icon "button" at bounding box center [279, 28] width 17 height 17
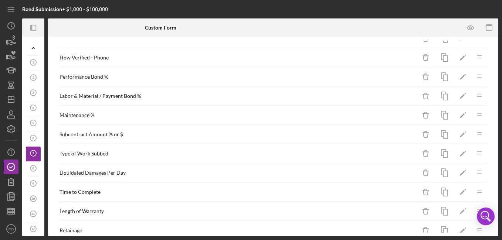
scroll to position [570, 0]
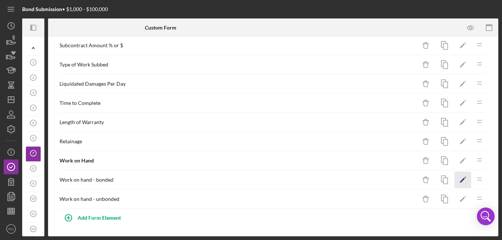
click at [460, 182] on icon "Icon/Edit" at bounding box center [463, 180] width 17 height 17
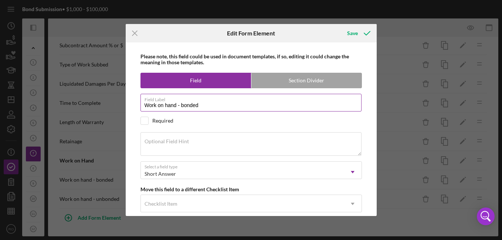
click at [184, 109] on input "Work on hand - bonded" at bounding box center [250, 103] width 221 height 18
type input "Work on hand - Bonded"
click at [352, 34] on div "Save" at bounding box center [352, 33] width 11 height 15
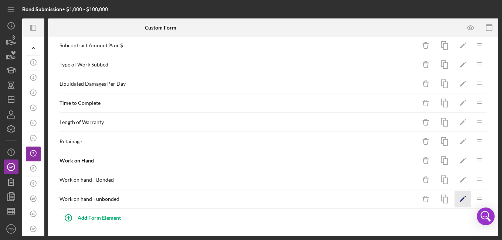
click at [460, 202] on icon "Icon/Edit" at bounding box center [463, 199] width 17 height 17
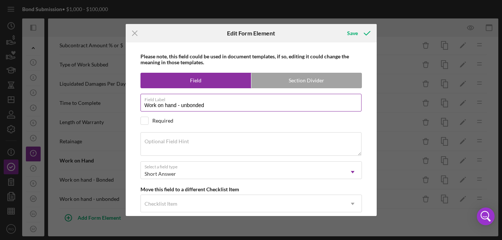
drag, startPoint x: 184, startPoint y: 104, endPoint x: 207, endPoint y: 100, distance: 23.6
click at [185, 104] on input "Work on hand - unbonded" at bounding box center [250, 103] width 221 height 18
type input "Work on hand - Unbonded"
click at [362, 31] on icon "submit" at bounding box center [367, 33] width 18 height 18
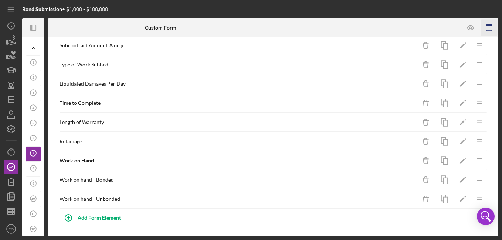
click at [491, 28] on icon "button" at bounding box center [489, 28] width 17 height 17
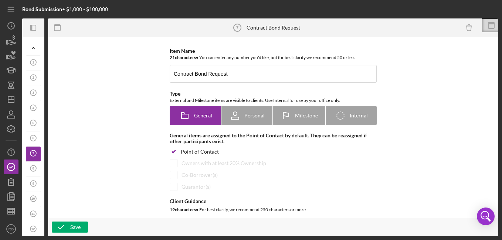
click at [52, 23] on icon "button" at bounding box center [57, 28] width 17 height 17
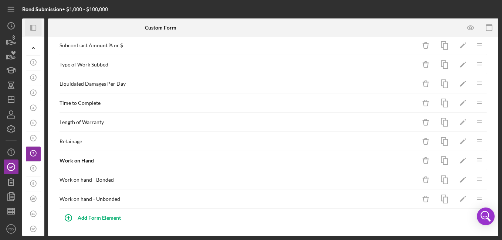
click at [30, 31] on icon "Icon/Panel Side Expand" at bounding box center [33, 28] width 17 height 17
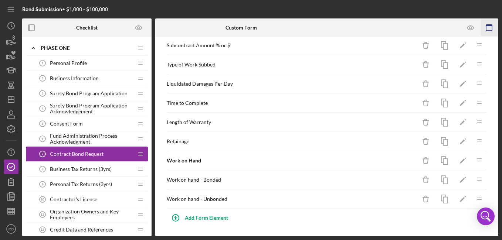
click at [493, 27] on icon "button" at bounding box center [489, 28] width 17 height 17
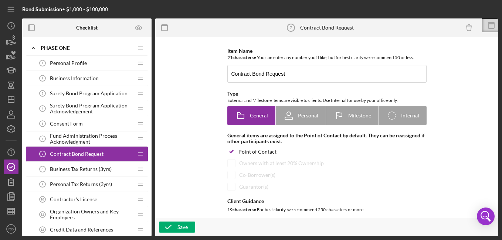
click at [90, 156] on span "Contract Bond Request" at bounding box center [77, 154] width 54 height 6
click at [490, 23] on icon at bounding box center [491, 23] width 7 height 2
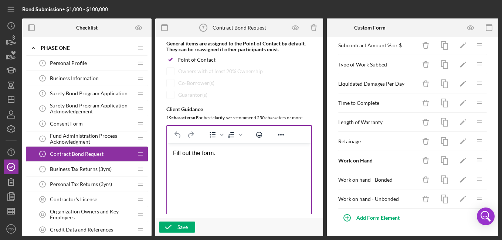
scroll to position [111, 0]
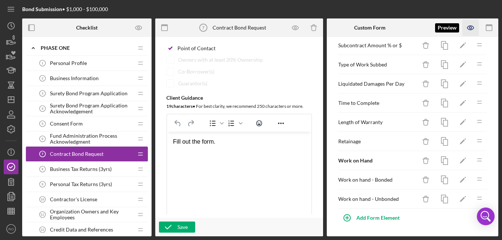
click at [468, 28] on icon "button" at bounding box center [470, 28] width 17 height 17
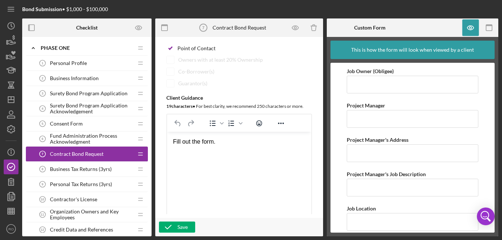
drag, startPoint x: 230, startPoint y: 144, endPoint x: 136, endPoint y: 142, distance: 94.3
click at [167, 142] on html "Fill out the form." at bounding box center [239, 142] width 144 height 20
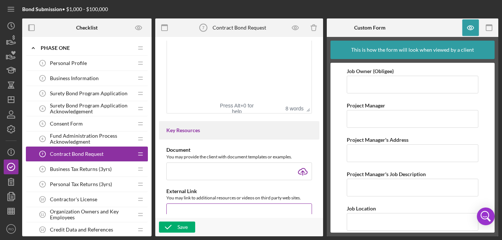
scroll to position [259, 0]
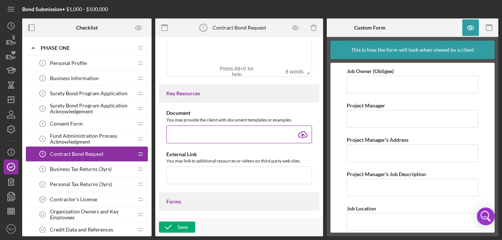
click at [303, 139] on input "file" at bounding box center [239, 135] width 146 height 18
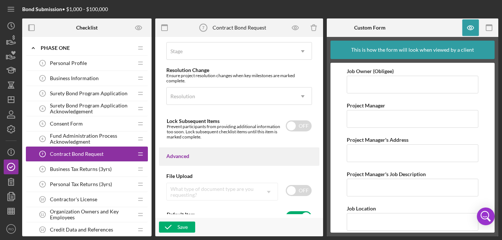
scroll to position [587, 0]
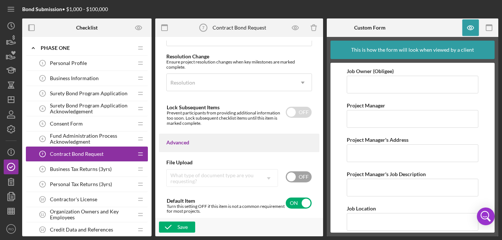
click at [289, 177] on input "checkbox" at bounding box center [299, 177] width 26 height 11
checkbox input "true"
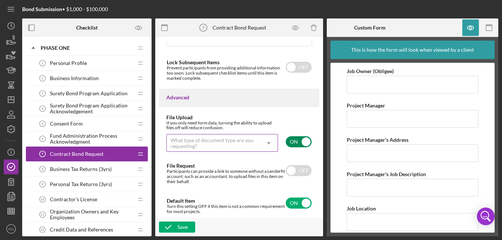
scroll to position [632, 0]
click at [292, 169] on input "checkbox" at bounding box center [299, 170] width 26 height 11
checkbox input "true"
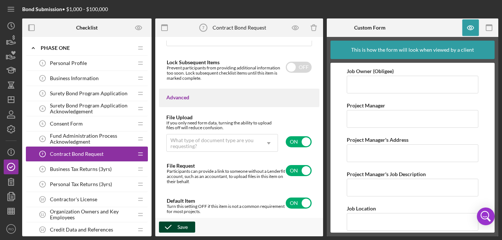
click at [180, 227] on div "Save" at bounding box center [182, 227] width 10 height 11
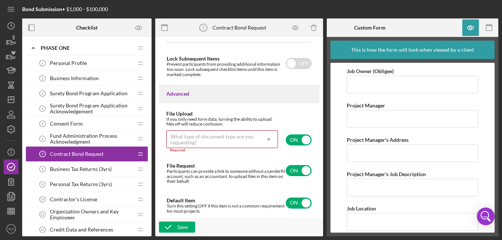
click at [243, 134] on div "What type of document type are you requesting?" at bounding box center [213, 140] width 86 height 12
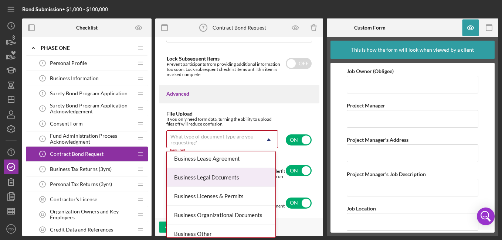
scroll to position [185, 0]
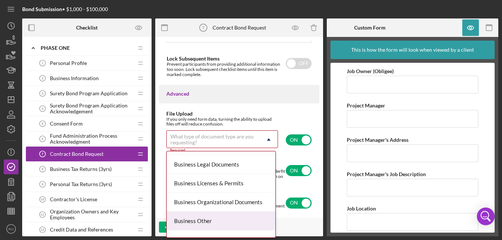
click at [205, 219] on div "Business Other" at bounding box center [221, 221] width 109 height 19
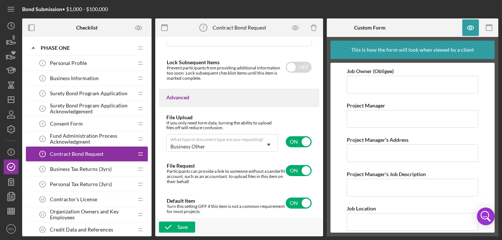
scroll to position [632, 0]
click at [183, 224] on div "Save" at bounding box center [182, 227] width 10 height 11
click at [62, 173] on div "Business Tax Returns (3yrs) 8 Business Tax Returns (3yrs)" at bounding box center [84, 169] width 98 height 15
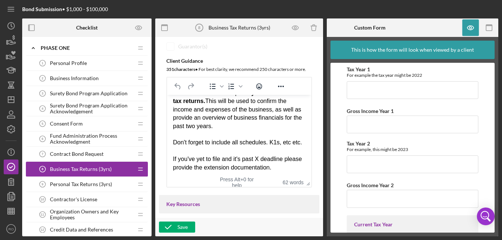
scroll to position [20, 0]
click at [8, 196] on polyline "button" at bounding box center [11, 197] width 6 height 7
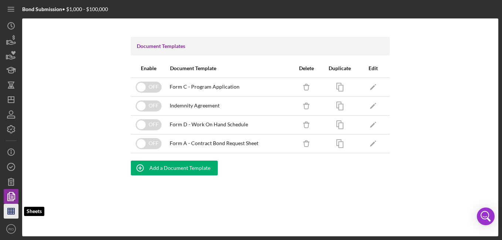
click at [7, 207] on icon "button" at bounding box center [11, 211] width 18 height 18
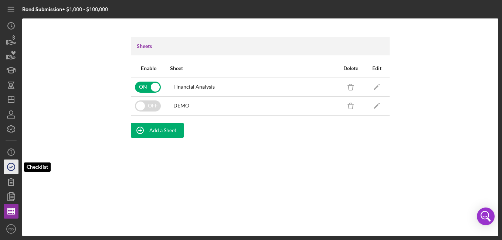
click at [7, 168] on icon "button" at bounding box center [11, 167] width 18 height 18
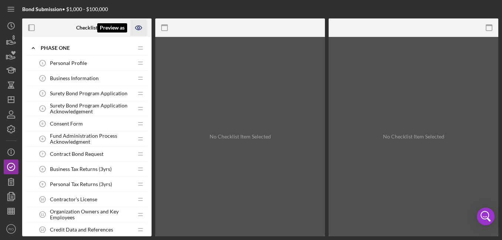
click at [139, 27] on icon "Preview as" at bounding box center [139, 28] width 2 height 2
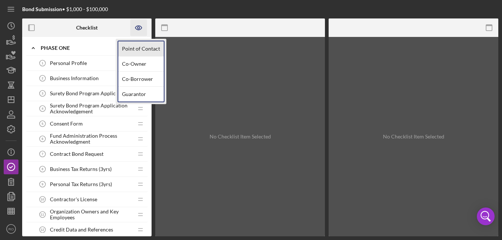
click at [139, 50] on link "Point of Contact" at bounding box center [140, 48] width 45 height 15
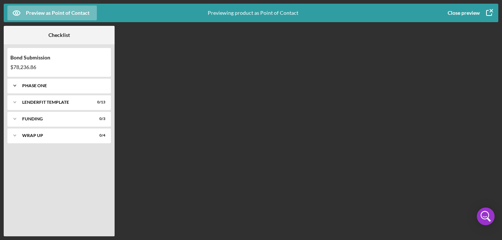
click at [34, 89] on div "Icon/Expander Phase One 0 / 26" at bounding box center [59, 85] width 104 height 15
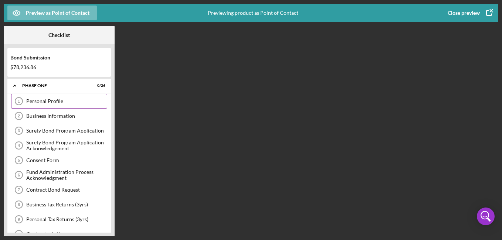
click at [35, 101] on div "Personal Profile" at bounding box center [66, 101] width 81 height 6
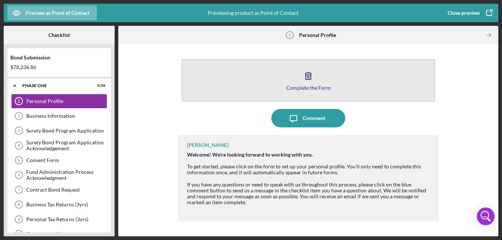
click at [315, 79] on icon "button" at bounding box center [308, 76] width 18 height 18
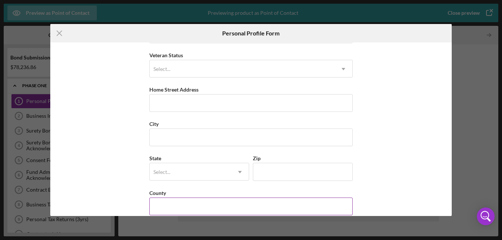
scroll to position [109, 0]
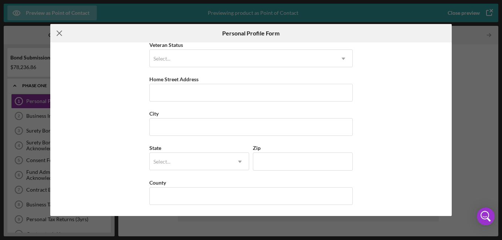
click at [62, 34] on icon "Icon/Menu Close" at bounding box center [59, 33] width 18 height 18
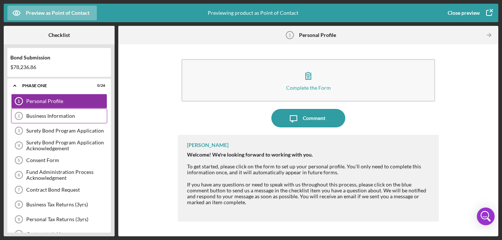
click at [59, 113] on div "Business Information" at bounding box center [66, 116] width 81 height 6
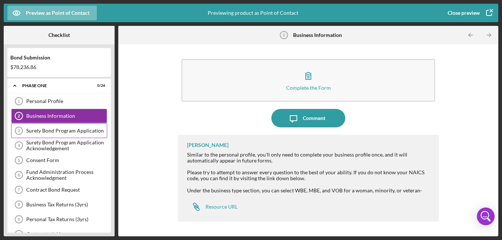
click at [52, 130] on div "Surety Bond Program Application" at bounding box center [66, 131] width 81 height 6
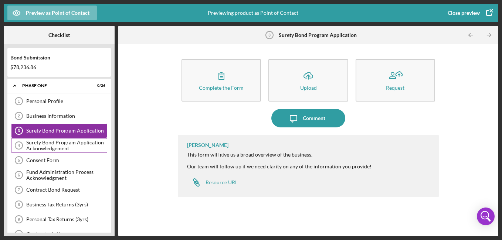
click at [85, 150] on div "Surety Bond Program Application Acknowledgement" at bounding box center [66, 146] width 81 height 12
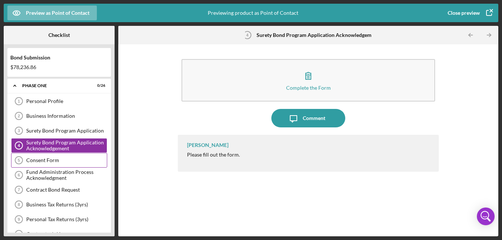
click at [61, 160] on div "Consent Form" at bounding box center [66, 160] width 81 height 6
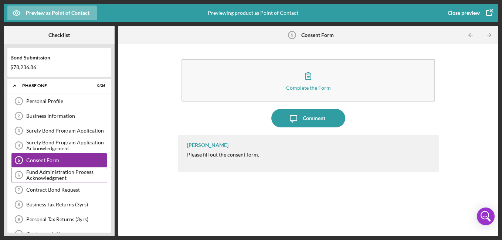
click at [61, 177] on div "Fund Administration Process Acknowledgment" at bounding box center [66, 175] width 81 height 12
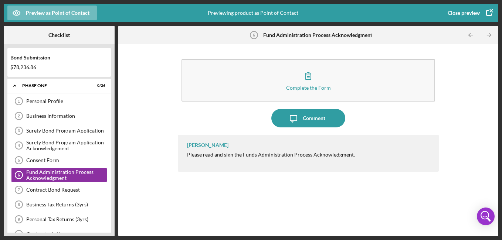
click at [488, 11] on icon "button" at bounding box center [489, 13] width 18 height 18
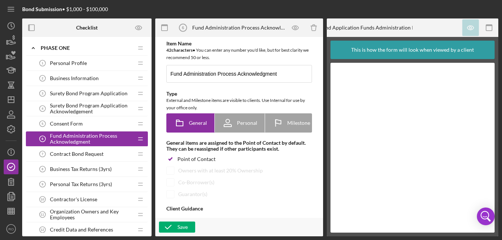
click at [90, 167] on span "Business Tax Returns (3yrs)" at bounding box center [81, 169] width 62 height 6
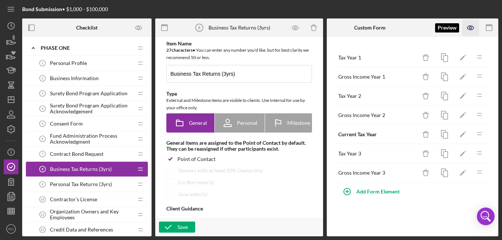
click at [473, 27] on icon "button" at bounding box center [470, 28] width 6 height 4
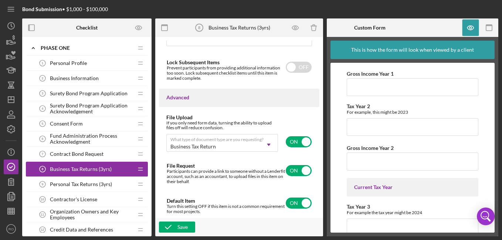
scroll to position [92, 0]
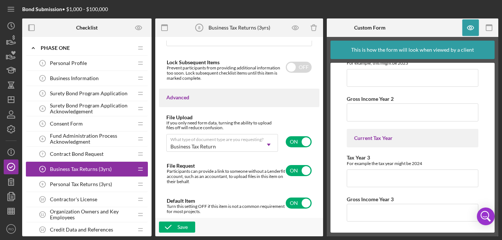
click at [69, 183] on span "Personal Tax Returns (3yrs)" at bounding box center [81, 185] width 62 height 6
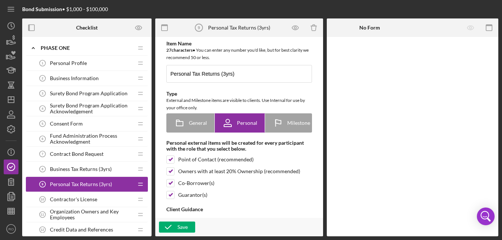
click at [93, 185] on span "Personal Tax Returns (3yrs)" at bounding box center [81, 185] width 62 height 6
click at [93, 174] on div "Business Tax Returns (3yrs) 8 Business Tax Returns (3yrs)" at bounding box center [84, 169] width 98 height 15
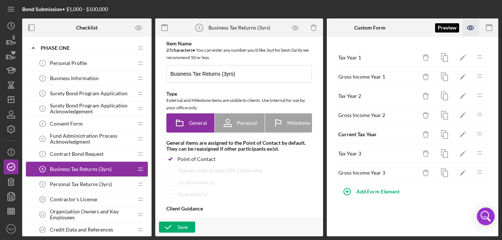
click at [473, 27] on icon "button" at bounding box center [470, 28] width 6 height 4
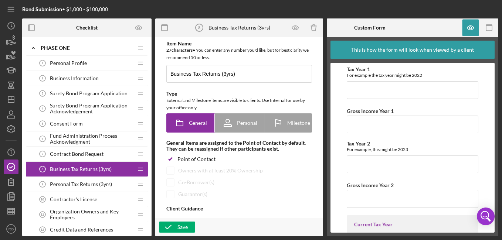
click at [56, 184] on span "Personal Tax Returns (3yrs)" at bounding box center [81, 185] width 62 height 6
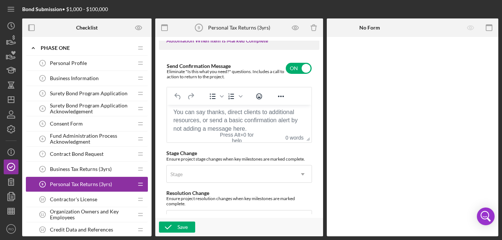
scroll to position [512, 0]
click at [183, 114] on body "Rich Text Area. Press ALT-0 for help." at bounding box center [239, 113] width 132 height 8
click at [275, 117] on body "Rich Text Area. Press ALT-0 for help." at bounding box center [239, 113] width 132 height 8
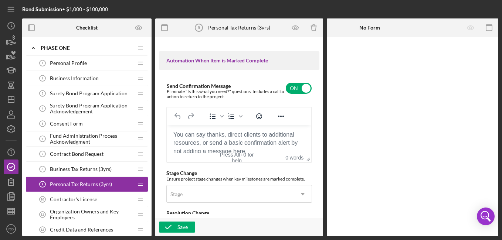
scroll to position [475, 0]
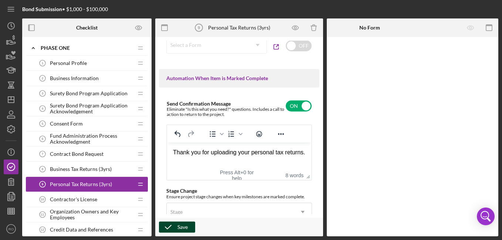
click at [183, 225] on div "Save" at bounding box center [182, 227] width 10 height 11
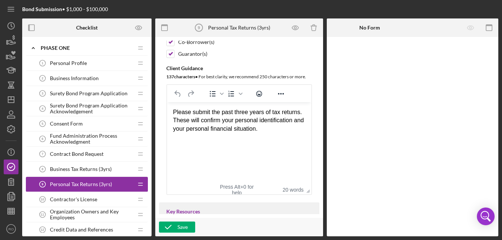
scroll to position [148, 0]
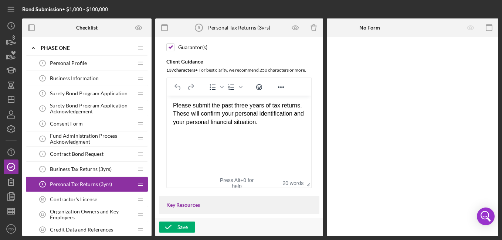
click at [65, 197] on span "Contractor's License" at bounding box center [73, 200] width 47 height 6
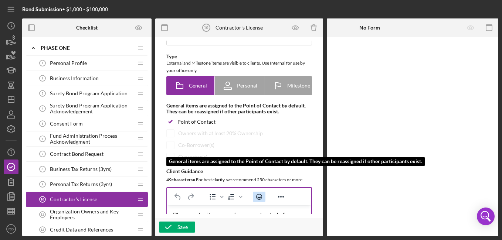
scroll to position [74, 0]
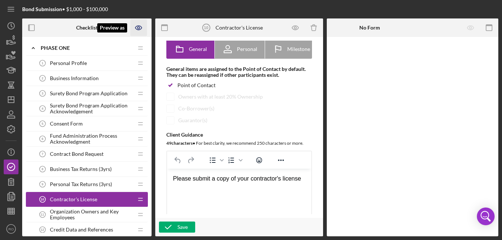
click at [141, 24] on icon "Preview as" at bounding box center [138, 28] width 17 height 17
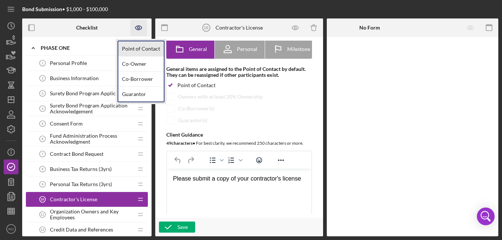
click at [142, 45] on link "Point of Contact" at bounding box center [140, 48] width 45 height 15
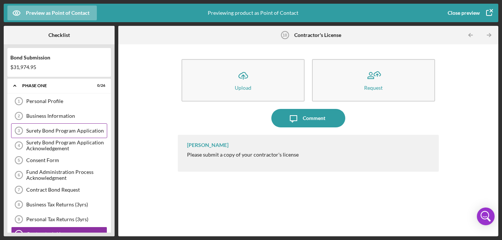
click at [63, 132] on div "Surety Bond Program Application" at bounding box center [66, 131] width 81 height 6
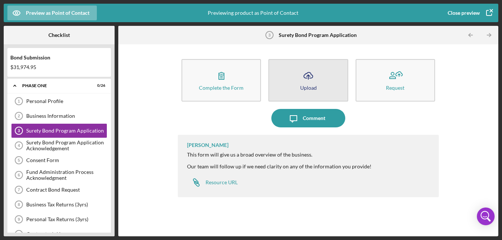
click at [302, 79] on icon "Icon/Upload" at bounding box center [308, 76] width 18 height 18
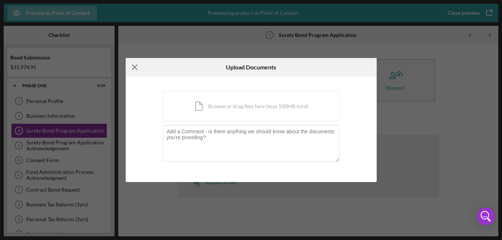
click at [135, 70] on icon "Icon/Menu Close" at bounding box center [135, 67] width 18 height 18
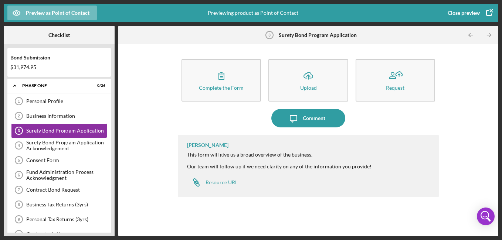
click at [487, 12] on icon "button" at bounding box center [489, 13] width 18 height 18
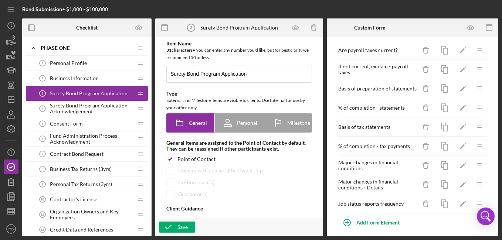
scroll to position [781, 0]
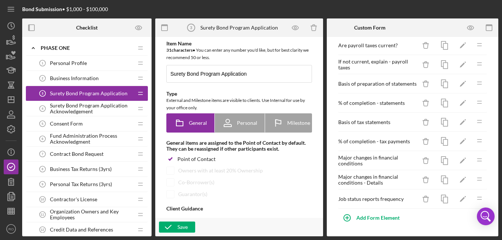
click at [81, 79] on span "Business Information" at bounding box center [74, 78] width 49 height 6
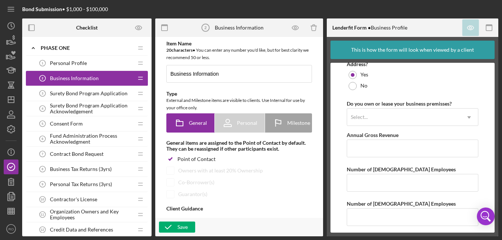
scroll to position [592, 0]
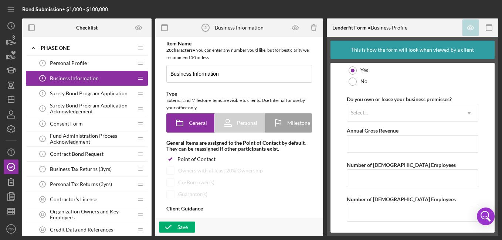
click at [94, 94] on span "Surety Bond Program Application" at bounding box center [89, 94] width 78 height 6
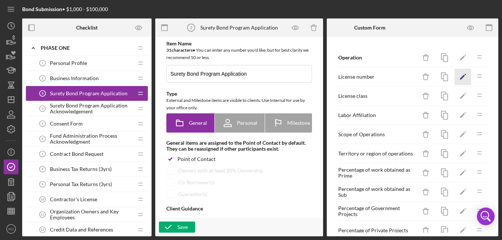
click at [456, 76] on icon "Icon/Edit" at bounding box center [463, 77] width 17 height 17
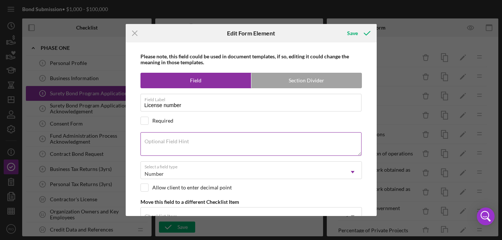
scroll to position [24, 0]
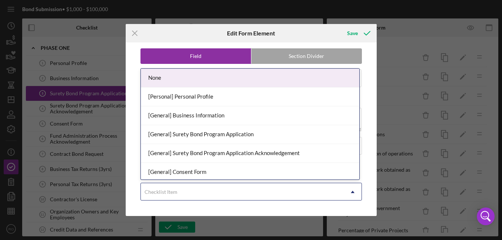
click at [217, 194] on div "Checklist Item" at bounding box center [242, 192] width 203 height 17
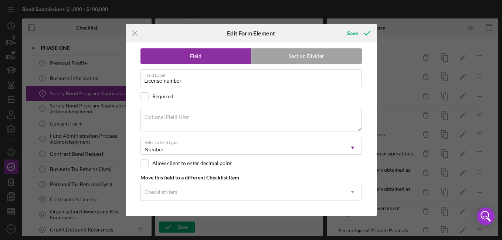
scroll to position [0, 0]
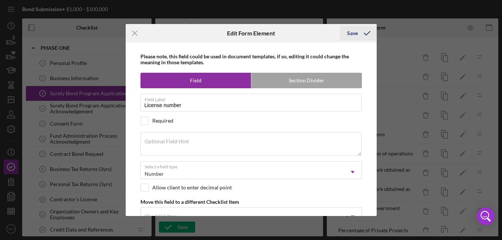
click at [359, 31] on icon "submit" at bounding box center [367, 33] width 18 height 18
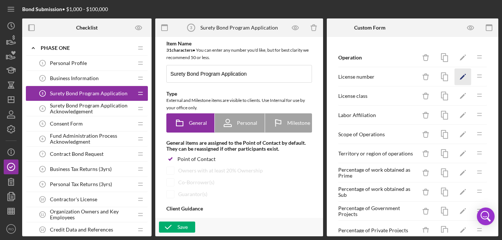
click at [461, 74] on icon "Icon/Edit" at bounding box center [463, 77] width 17 height 17
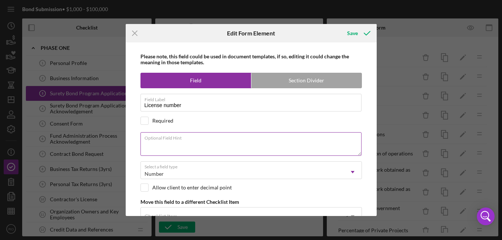
click at [190, 139] on div "Optional Field Hint" at bounding box center [250, 144] width 221 height 25
click at [201, 143] on textarea "Or upload a copy of your Contractor's" at bounding box center [250, 144] width 221 height 24
click at [259, 146] on textarea "Or upload a copy of your current Contractor's" at bounding box center [250, 144] width 221 height 24
click at [224, 143] on textarea "Or upload a copy of your current Contractor's License" at bounding box center [250, 144] width 221 height 24
type textarea "Or upload a copy of your current Contractor's License"
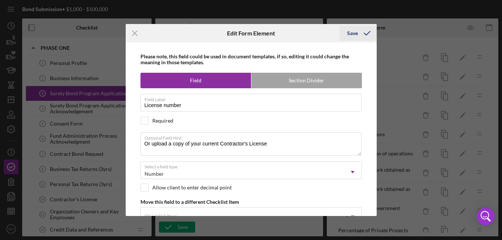
click at [361, 34] on icon "submit" at bounding box center [367, 33] width 18 height 18
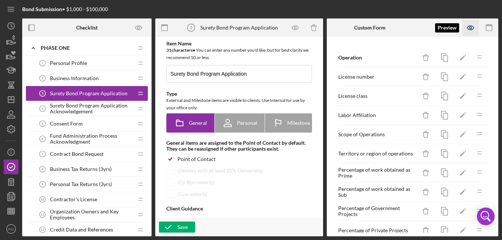
click at [470, 30] on icon "button" at bounding box center [470, 28] width 6 height 4
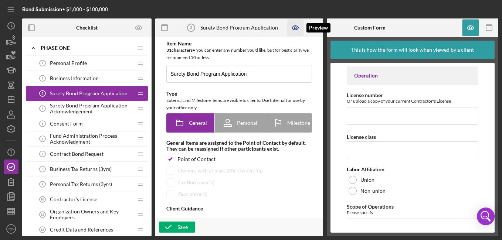
click at [297, 26] on icon "button" at bounding box center [295, 28] width 6 height 4
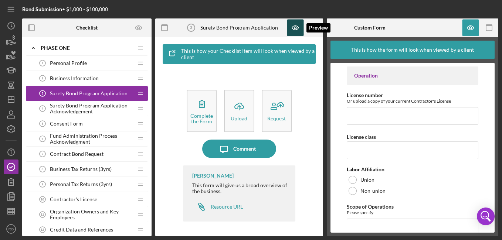
click at [295, 28] on icon "button" at bounding box center [295, 28] width 2 height 2
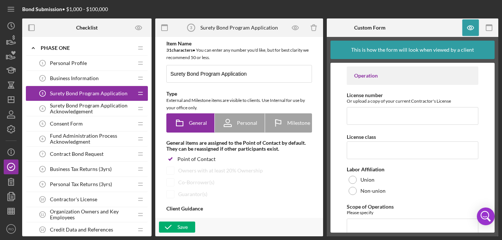
click at [82, 198] on span "Contractor's License" at bounding box center [73, 200] width 47 height 6
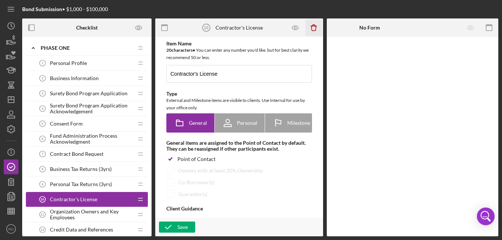
click at [314, 30] on icon "Icon/Delete" at bounding box center [314, 28] width 17 height 17
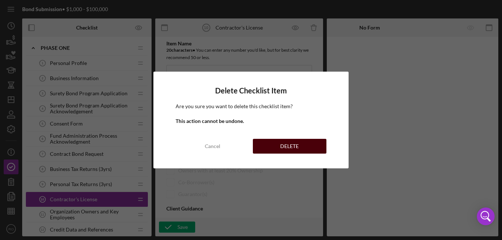
click at [298, 149] on div "DELETE" at bounding box center [289, 146] width 18 height 15
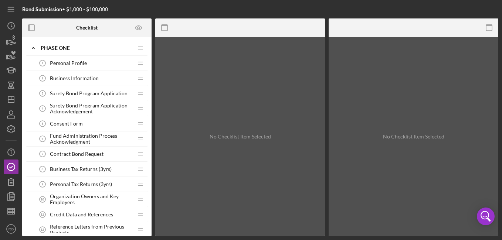
click at [85, 125] on div "Consent Form 5 Consent Form" at bounding box center [84, 123] width 98 height 15
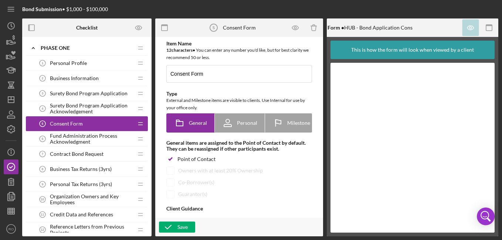
click at [83, 142] on span "Fund Administration Process Acknowledgment" at bounding box center [91, 139] width 83 height 12
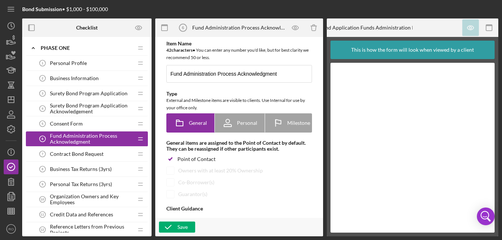
click at [79, 156] on span "Contract Bond Request" at bounding box center [77, 154] width 54 height 6
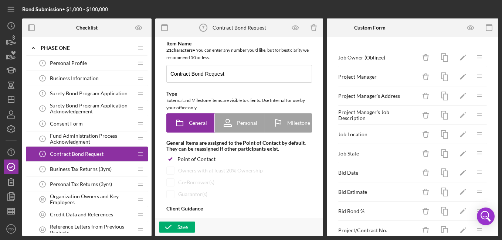
click at [65, 188] on div "Personal Tax Returns (3yrs) 9 Personal Tax Returns (3yrs)" at bounding box center [84, 184] width 98 height 15
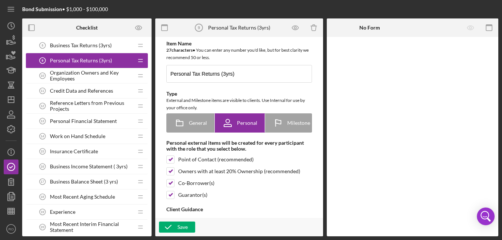
scroll to position [111, 0]
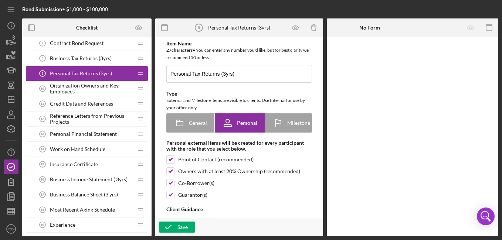
click at [76, 89] on span "Organization Owners and Key Employees" at bounding box center [91, 89] width 83 height 12
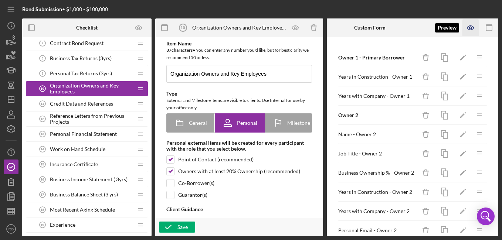
click at [471, 28] on icon "button" at bounding box center [470, 28] width 2 height 2
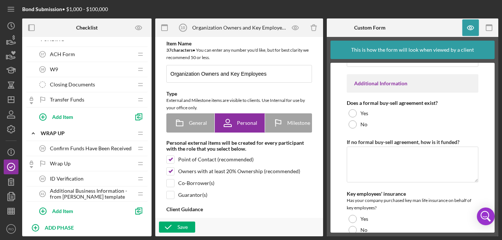
scroll to position [728, 0]
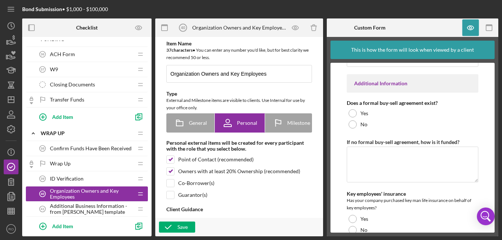
click at [123, 181] on div "ID Verification 39 ID Verification" at bounding box center [84, 179] width 98 height 15
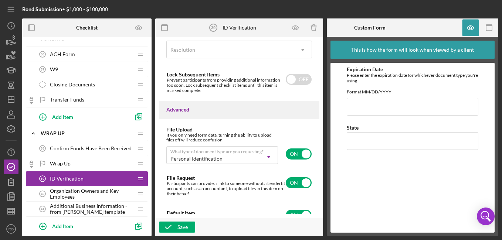
scroll to position [696, 0]
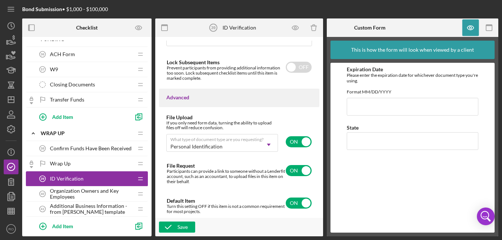
click at [64, 180] on span "ID Verification" at bounding box center [67, 179] width 34 height 6
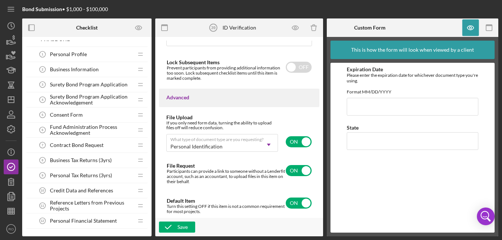
scroll to position [0, 0]
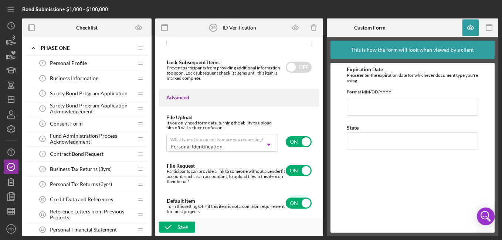
click at [87, 153] on span "Contract Bond Request" at bounding box center [77, 154] width 54 height 6
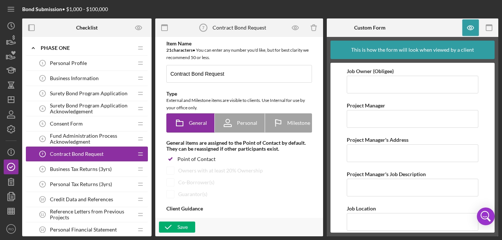
click at [75, 187] on span "Personal Tax Returns (3yrs)" at bounding box center [81, 185] width 62 height 6
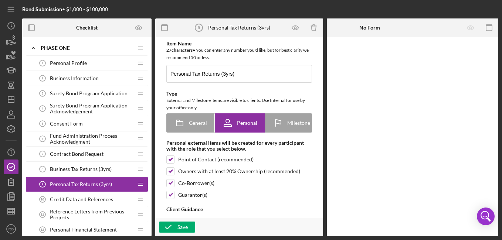
click at [88, 203] on span "Credit Data and References" at bounding box center [81, 200] width 63 height 6
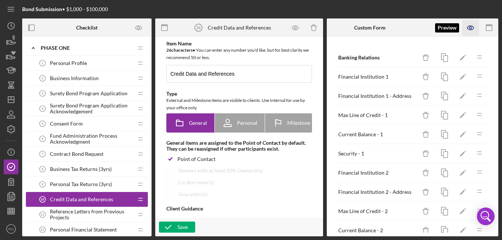
click at [470, 30] on icon "button" at bounding box center [470, 28] width 6 height 4
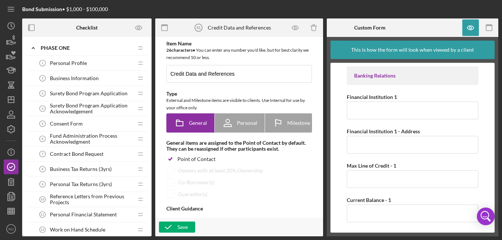
click at [70, 202] on span "Reference Letters from Previous Projects" at bounding box center [91, 200] width 83 height 12
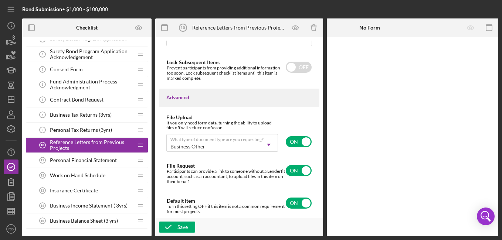
scroll to position [74, 0]
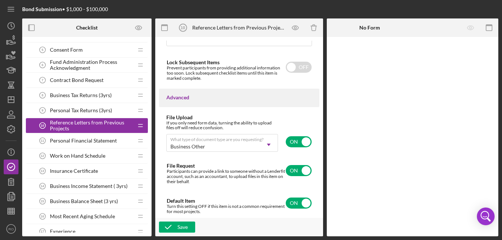
click at [92, 142] on span "Personal Financial Statement" at bounding box center [83, 141] width 67 height 6
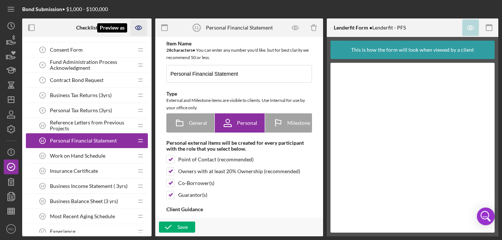
click at [138, 30] on icon "Preview as" at bounding box center [138, 28] width 6 height 4
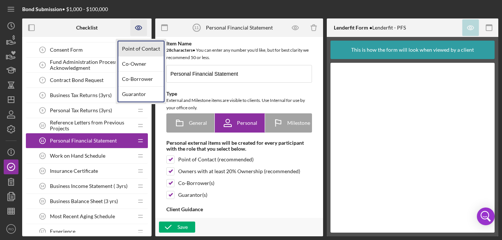
click at [138, 48] on link "Point of Contact" at bounding box center [140, 48] width 45 height 15
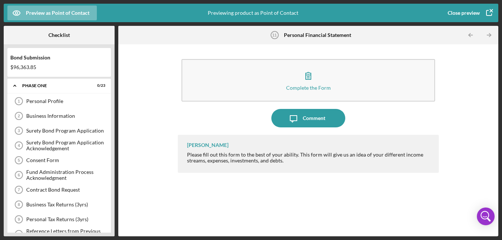
scroll to position [94, 0]
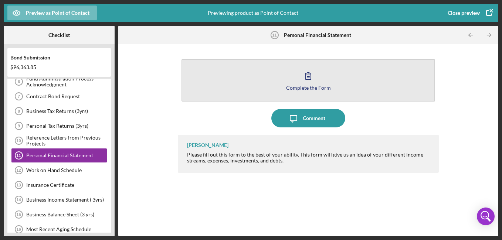
click at [313, 69] on icon "button" at bounding box center [308, 76] width 18 height 18
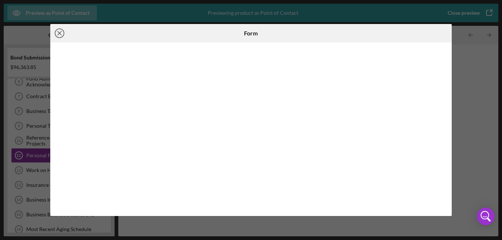
click at [56, 33] on icon "Icon/Close" at bounding box center [59, 33] width 18 height 18
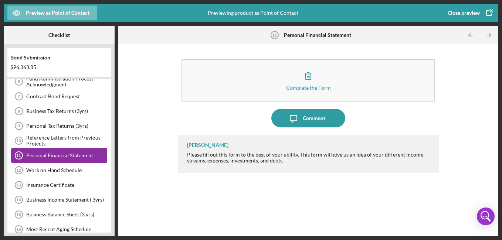
click at [72, 158] on div "Personal Financial Statement" at bounding box center [66, 156] width 81 height 6
click at [490, 12] on icon "button" at bounding box center [489, 13] width 18 height 18
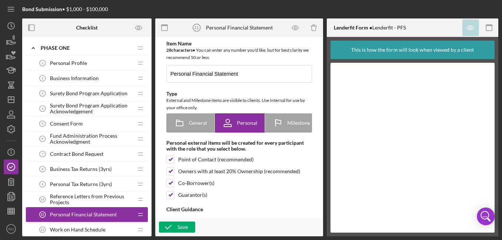
click at [95, 216] on span "Personal Financial Statement" at bounding box center [83, 215] width 67 height 6
click at [136, 27] on icon "Preview as" at bounding box center [138, 28] width 17 height 17
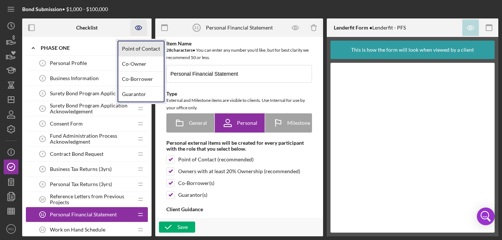
click at [133, 53] on link "Point of Contact" at bounding box center [140, 48] width 45 height 15
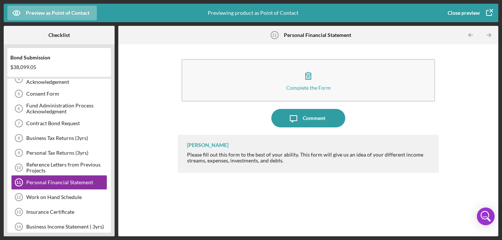
scroll to position [94, 0]
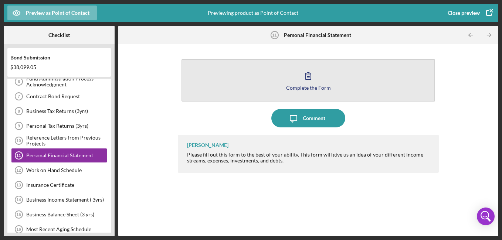
click at [352, 82] on button "Complete the Form Form" at bounding box center [309, 80] width 254 height 43
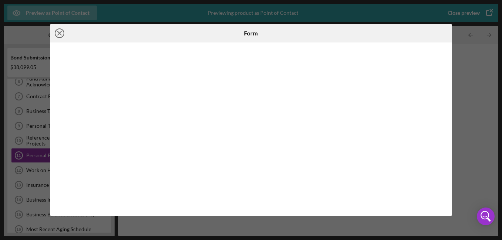
click at [56, 29] on icon "Icon/Close" at bounding box center [59, 33] width 18 height 18
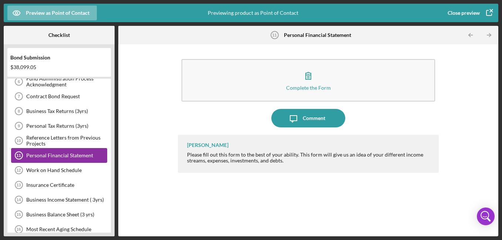
click at [85, 155] on div "Personal Financial Statement" at bounding box center [66, 156] width 81 height 6
click at [490, 9] on icon "button" at bounding box center [489, 13] width 18 height 18
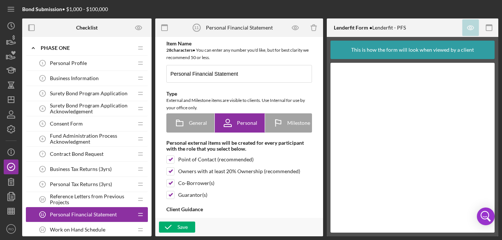
click at [77, 212] on span "Personal Financial Statement" at bounding box center [83, 215] width 67 height 6
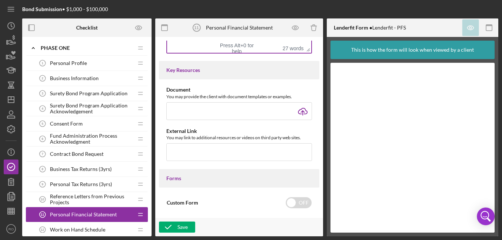
scroll to position [296, 0]
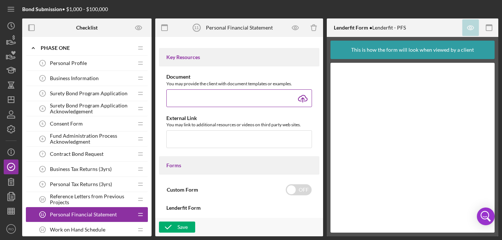
click at [305, 101] on input "file" at bounding box center [239, 98] width 146 height 18
type input "C:\fakepath\4 - Personal Financial Statement.LA.3 (Form E).docx"
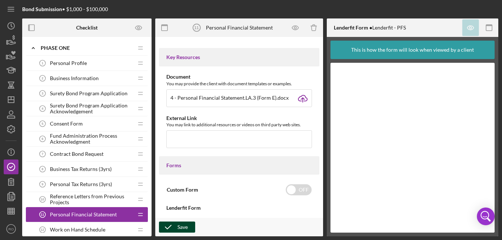
click at [180, 225] on div "Save" at bounding box center [182, 227] width 10 height 11
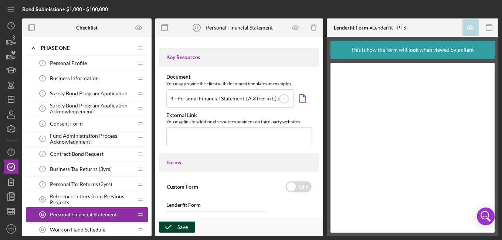
click at [169, 231] on icon "button" at bounding box center [168, 227] width 18 height 18
